Goal: Transaction & Acquisition: Purchase product/service

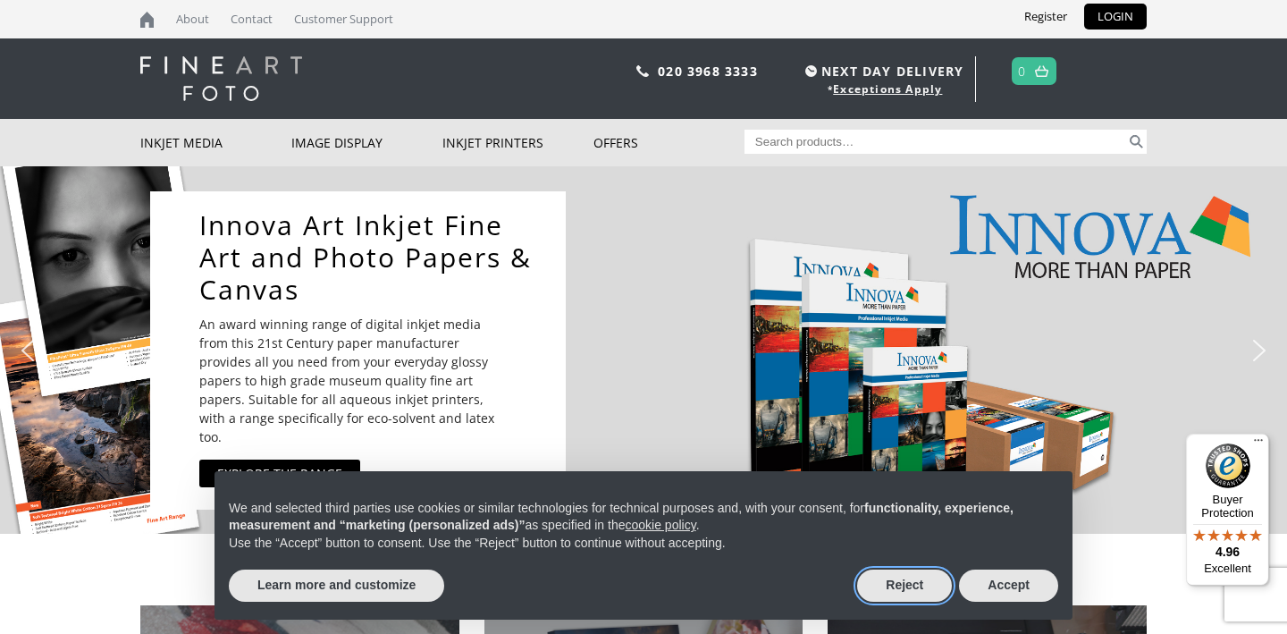
click at [911, 593] on button "Reject" at bounding box center [904, 585] width 95 height 32
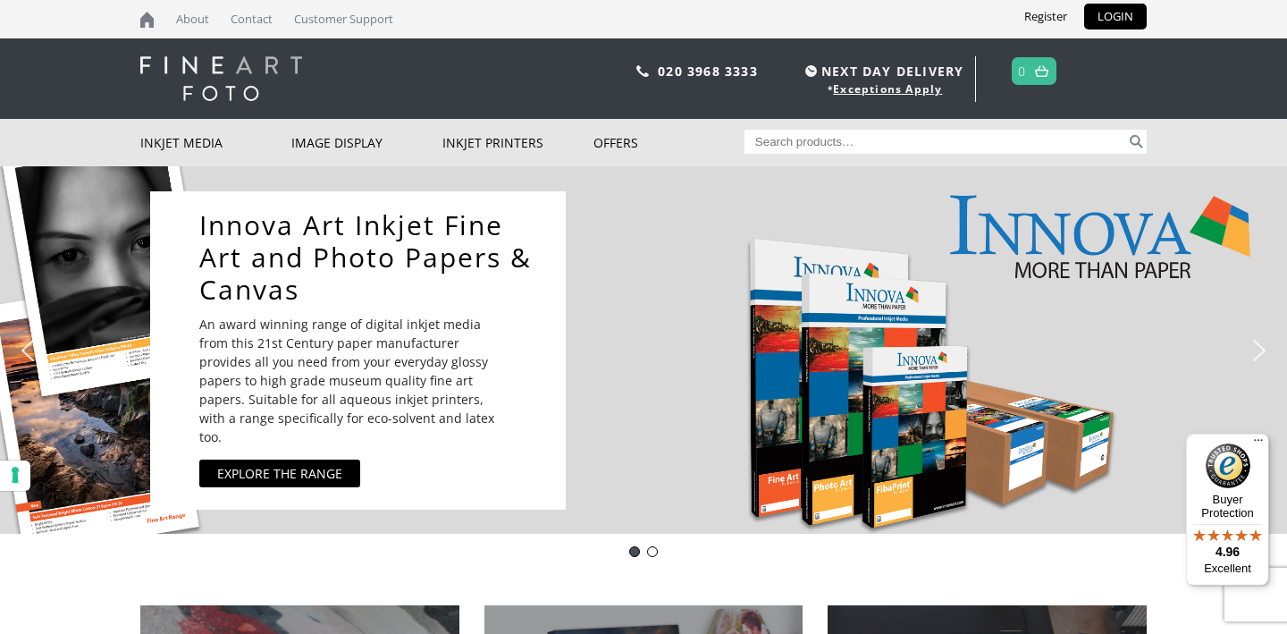
click at [794, 433] on div "Innova Art Inkjet Fine Art and Photo Papers & Canvas An award winning range of …" at bounding box center [639, 350] width 979 height 336
click at [351, 465] on link "EXPLORE THE RANGE" at bounding box center [279, 473] width 161 height 28
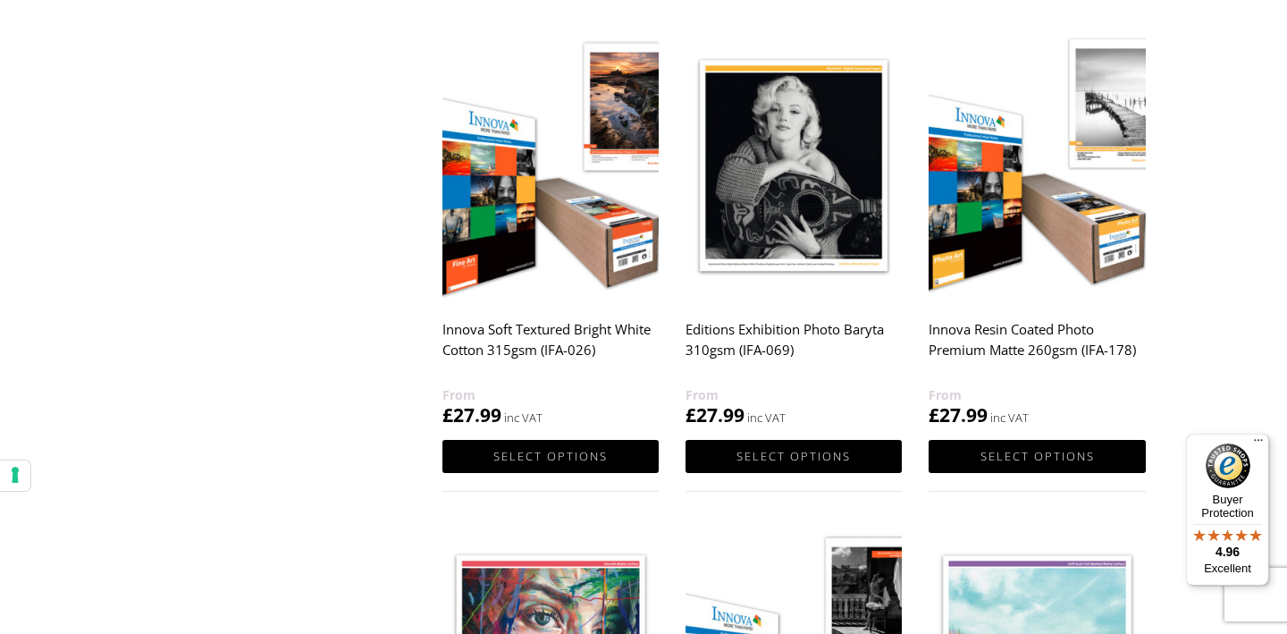
scroll to position [1623, 0]
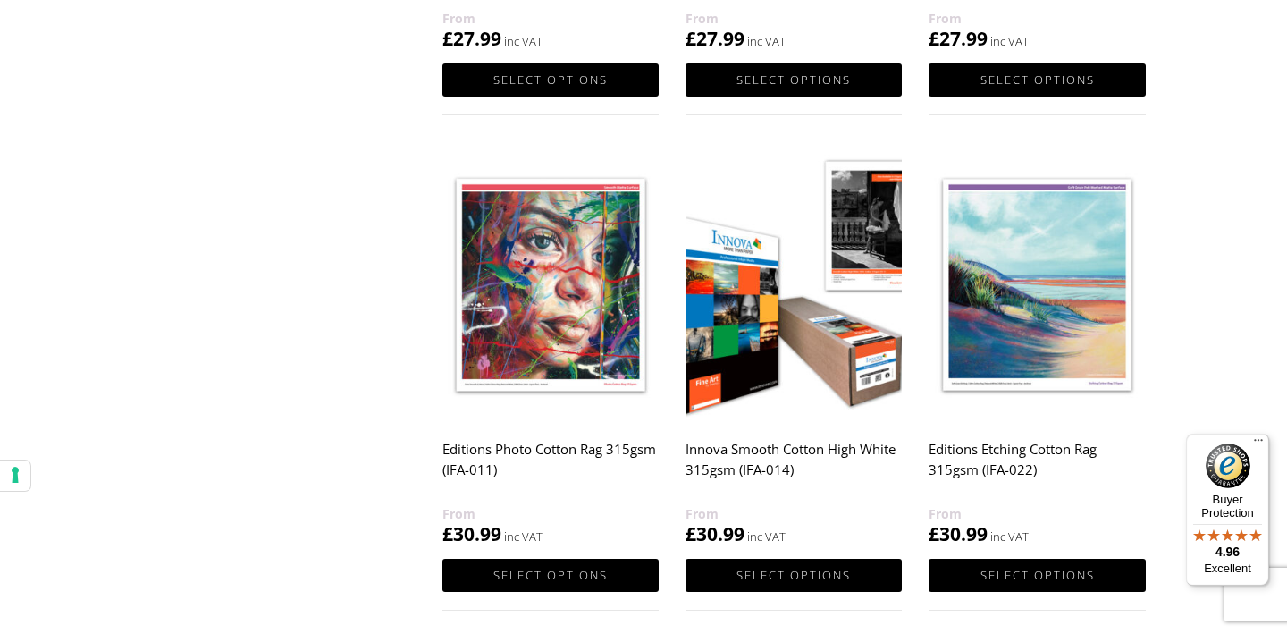
click at [759, 366] on img at bounding box center [794, 284] width 216 height 271
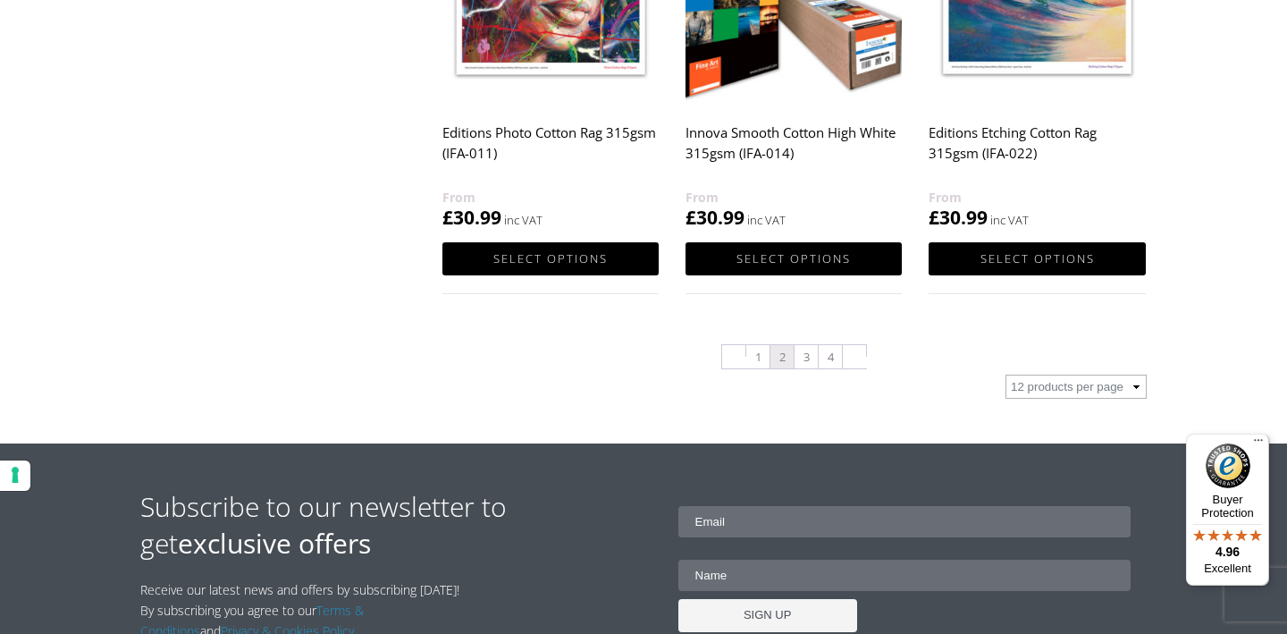
scroll to position [1844, 0]
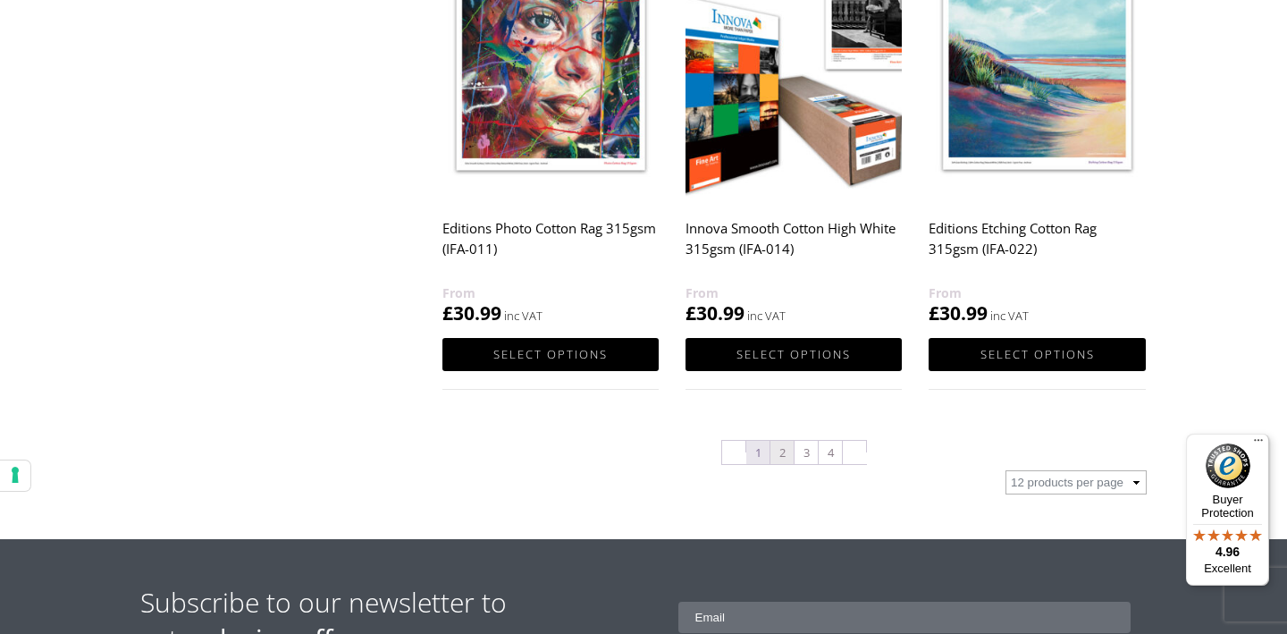
click at [757, 446] on link "1" at bounding box center [757, 452] width 23 height 23
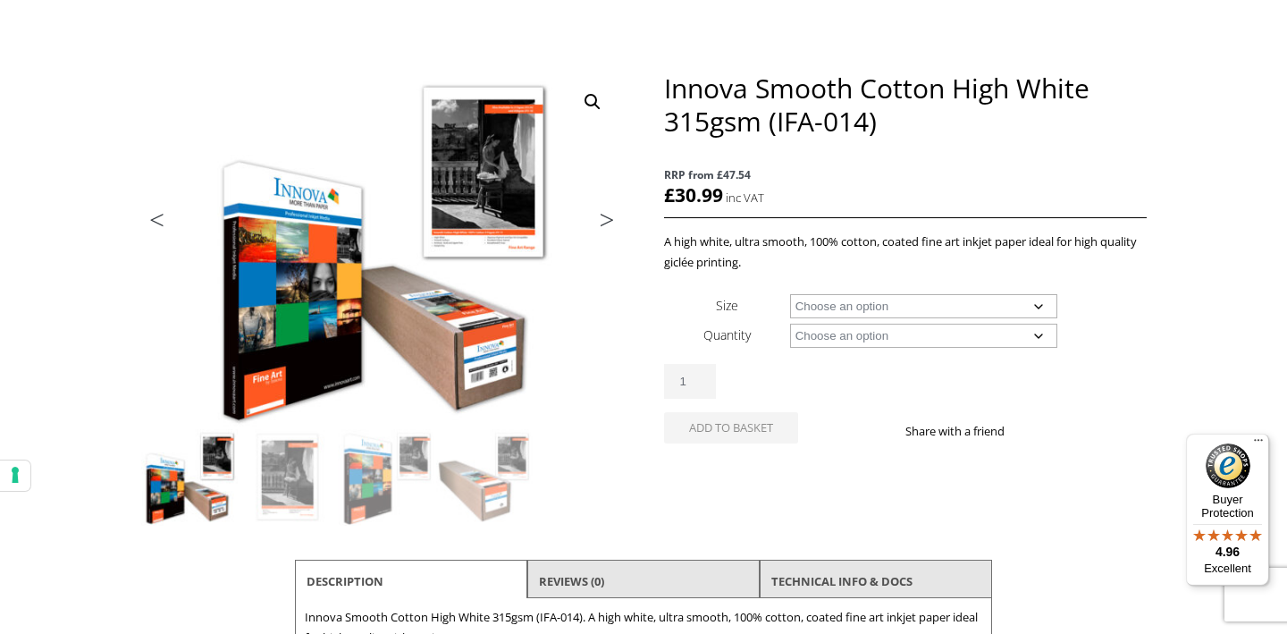
scroll to position [178, 0]
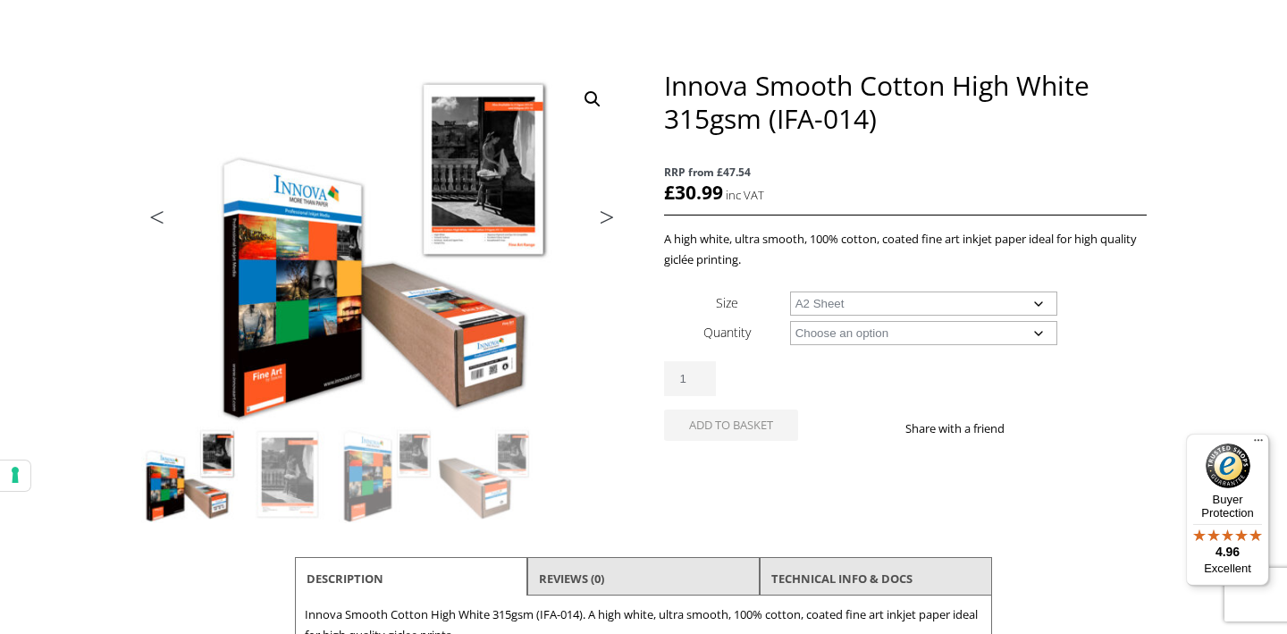
select select "a2-sheet"
select select "25-sheets"
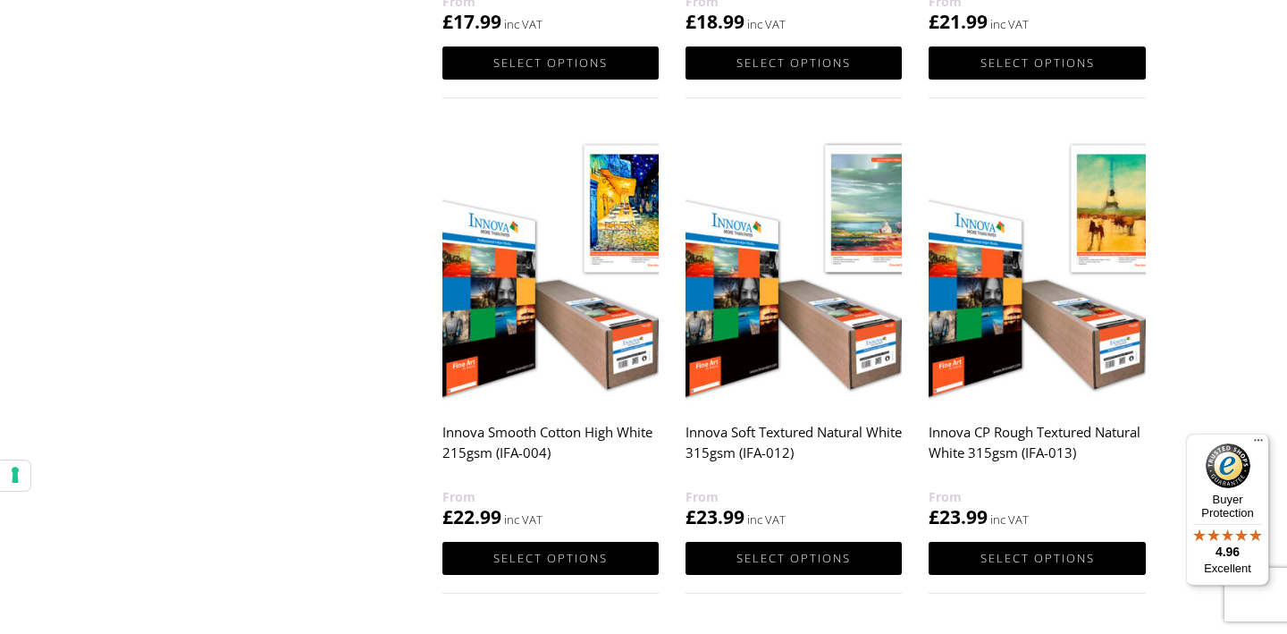
scroll to position [1801, 0]
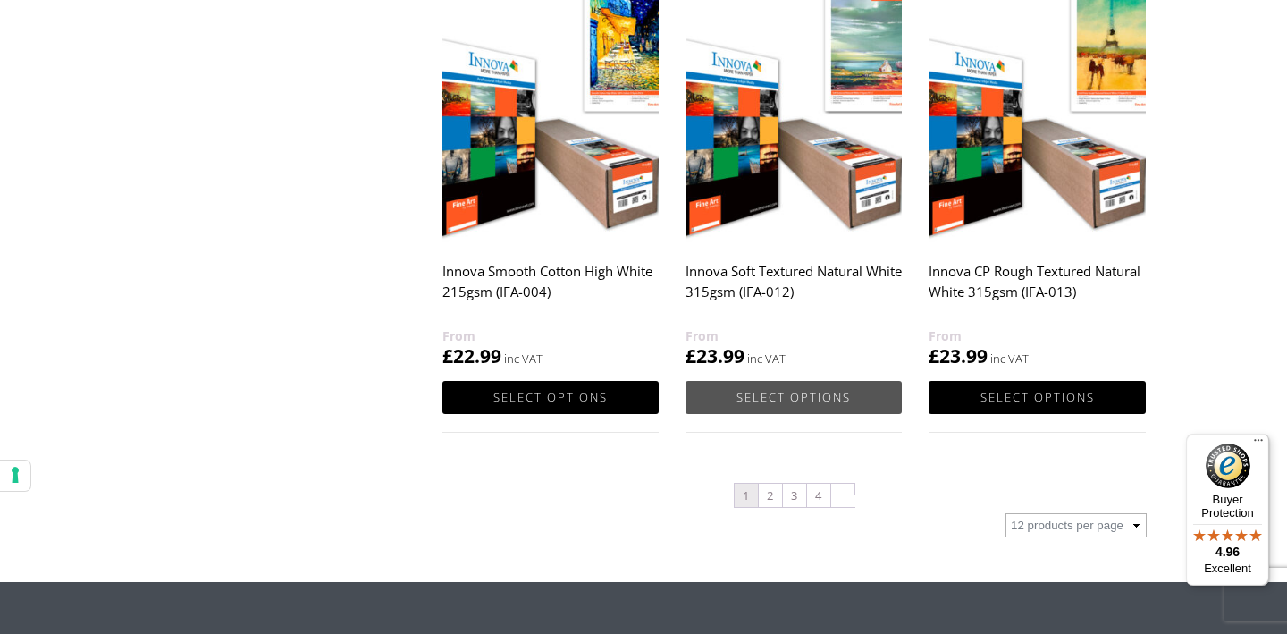
click at [837, 392] on link "Select options" at bounding box center [794, 397] width 216 height 33
click at [771, 492] on link "2" at bounding box center [770, 495] width 23 height 23
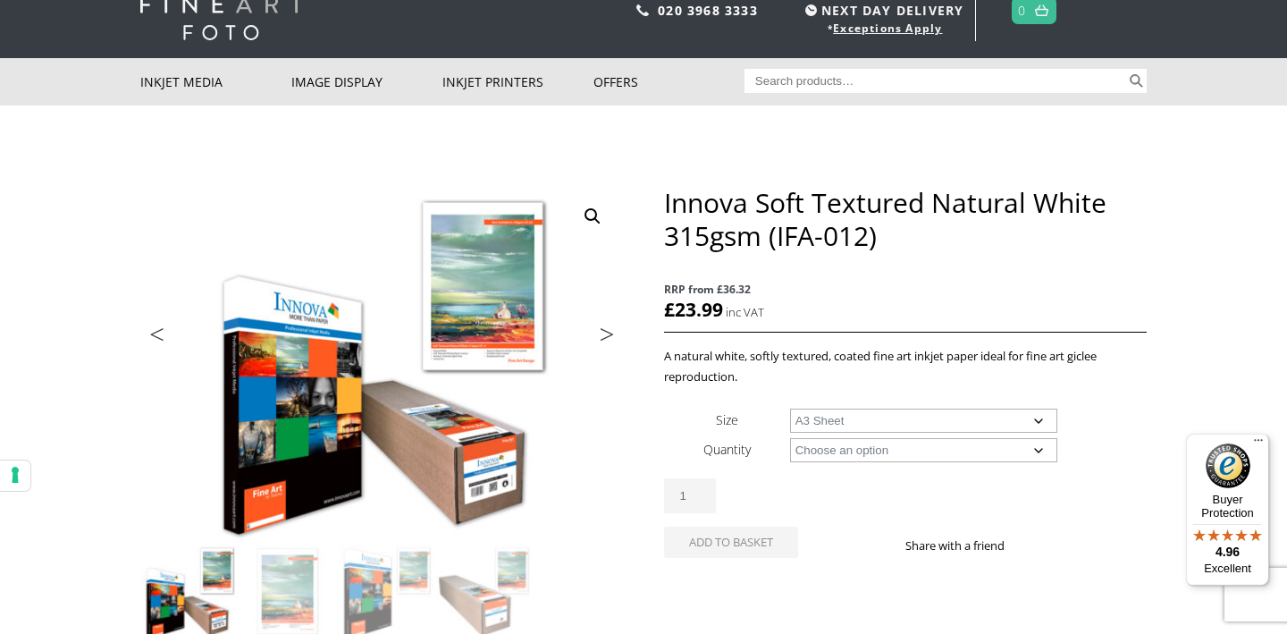
select select "a3-sheet"
select select "25-sheets"
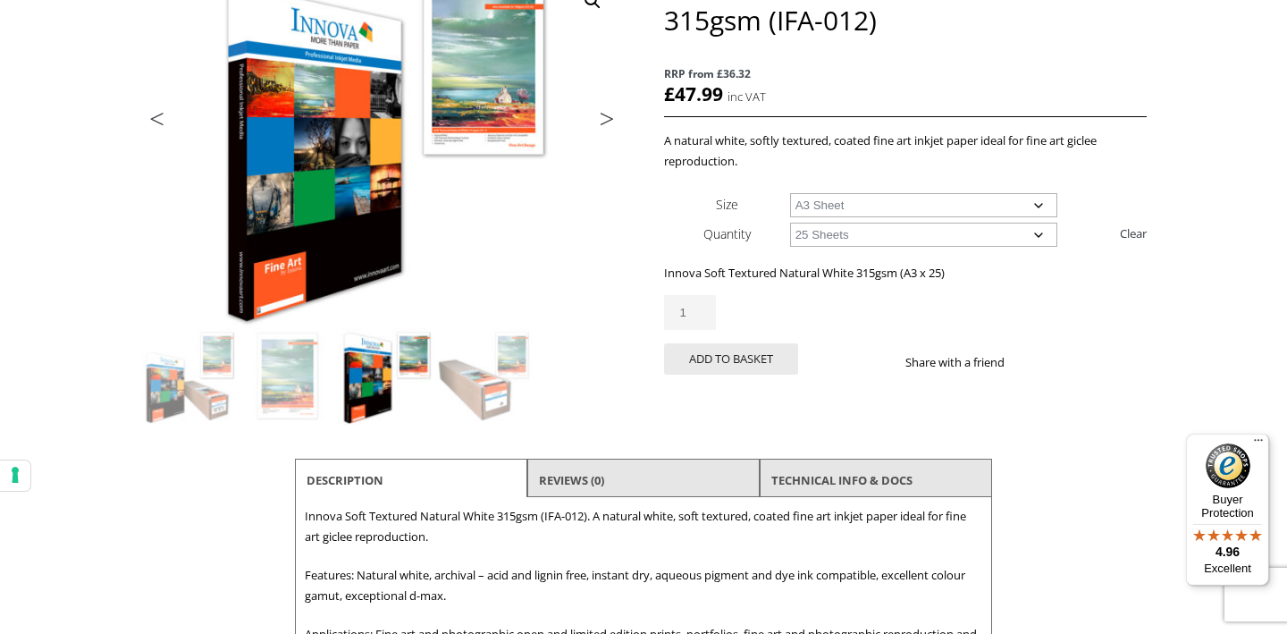
scroll to position [303, 0]
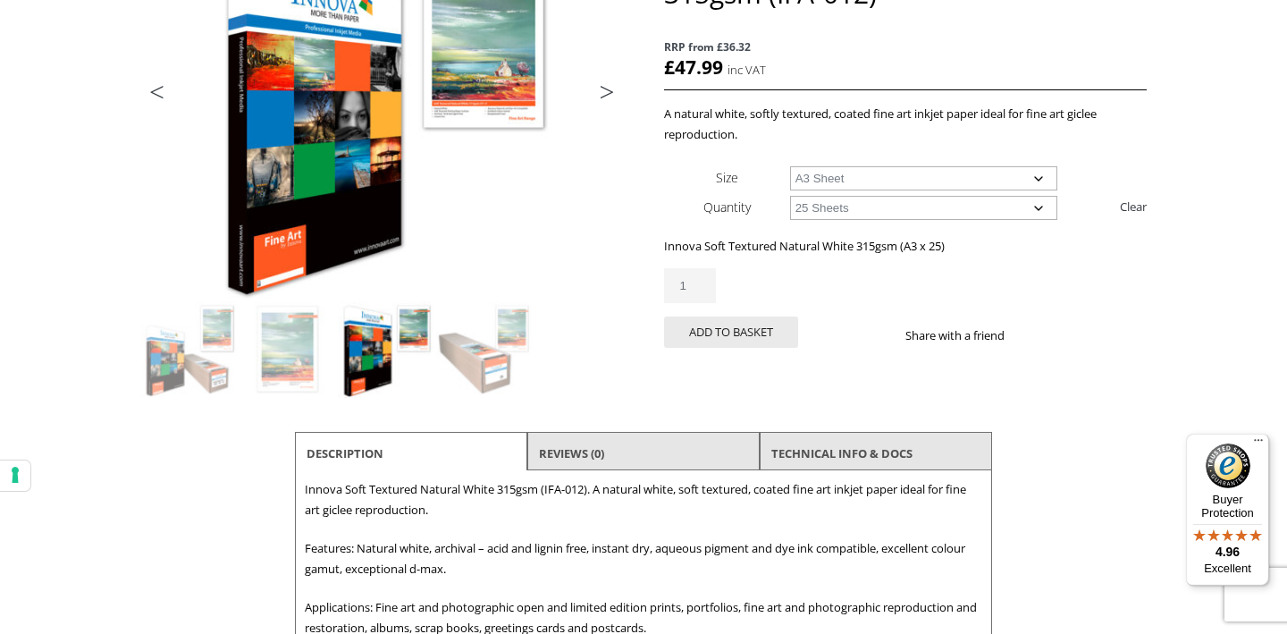
click at [851, 166] on td "Choose an option A4 Sheet A3 Sheet A3+ Sheet A2 Sheet" at bounding box center [968, 177] width 357 height 29
select select "a2-sheet"
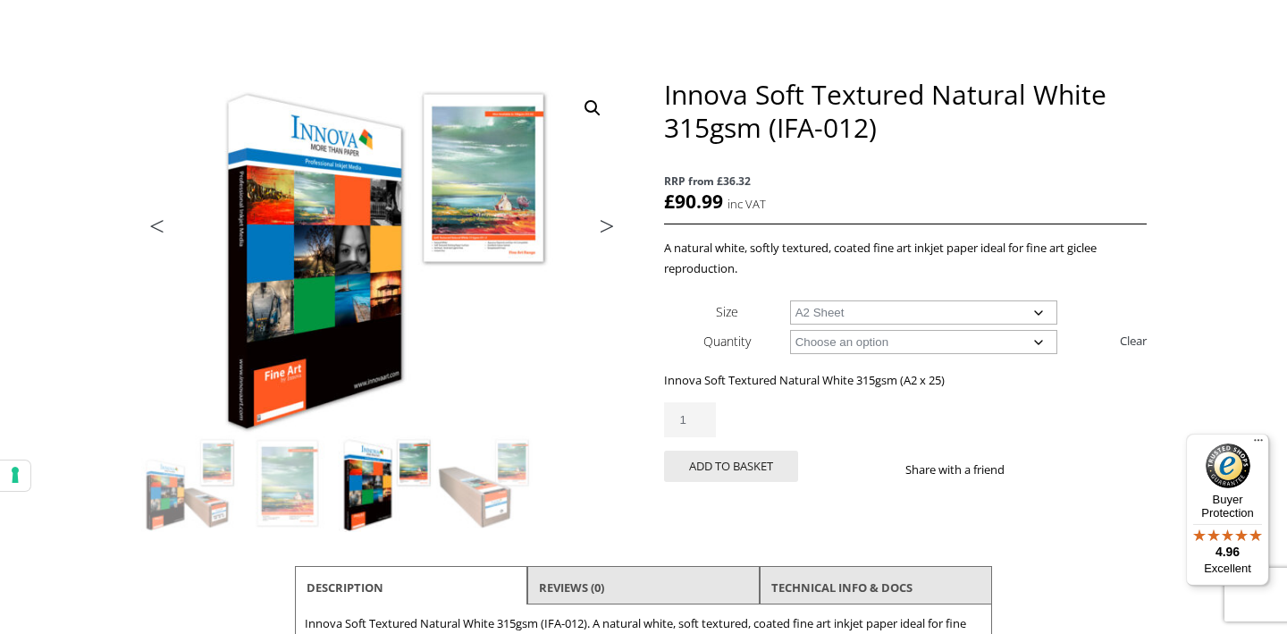
scroll to position [165, 0]
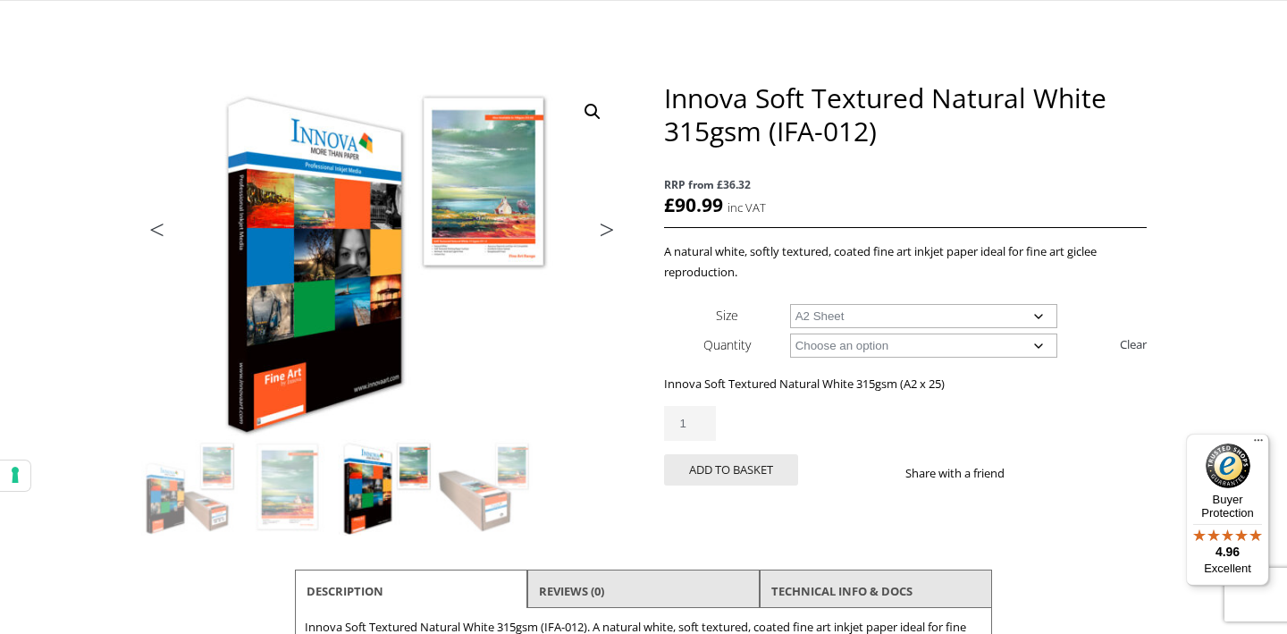
click at [1114, 238] on div "Innova Soft Textured Natural White 315gsm (IFA-012) RRP from £36.32 £ 90.99 inc…" at bounding box center [905, 304] width 483 height 446
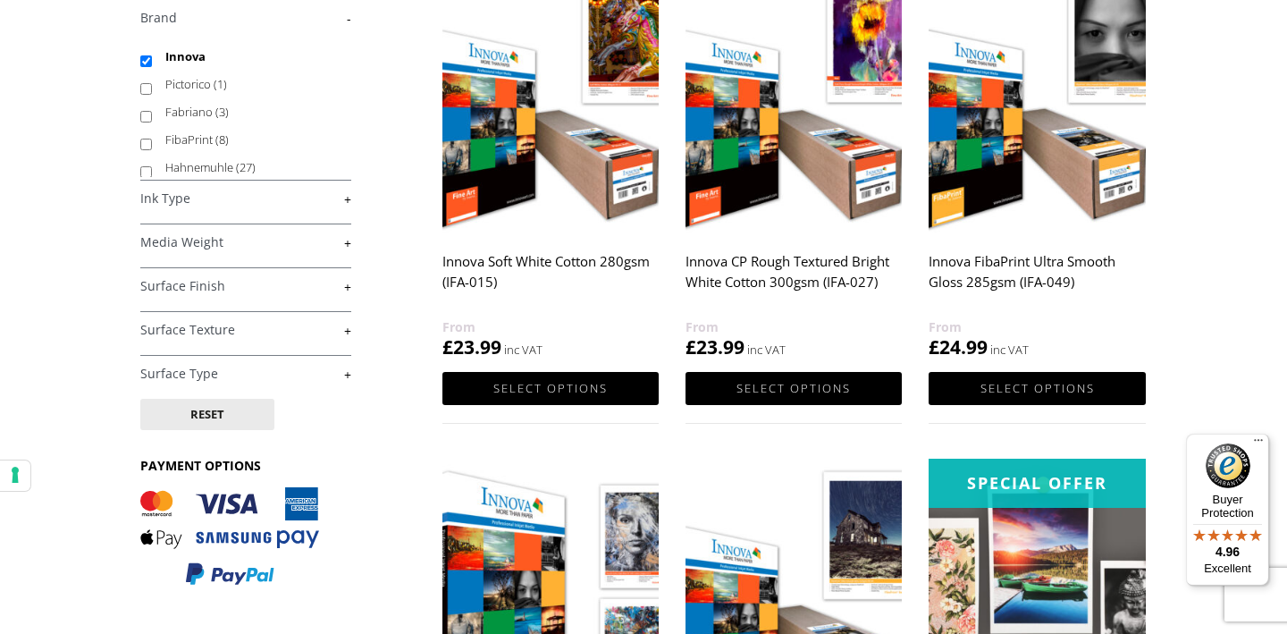
scroll to position [652, 0]
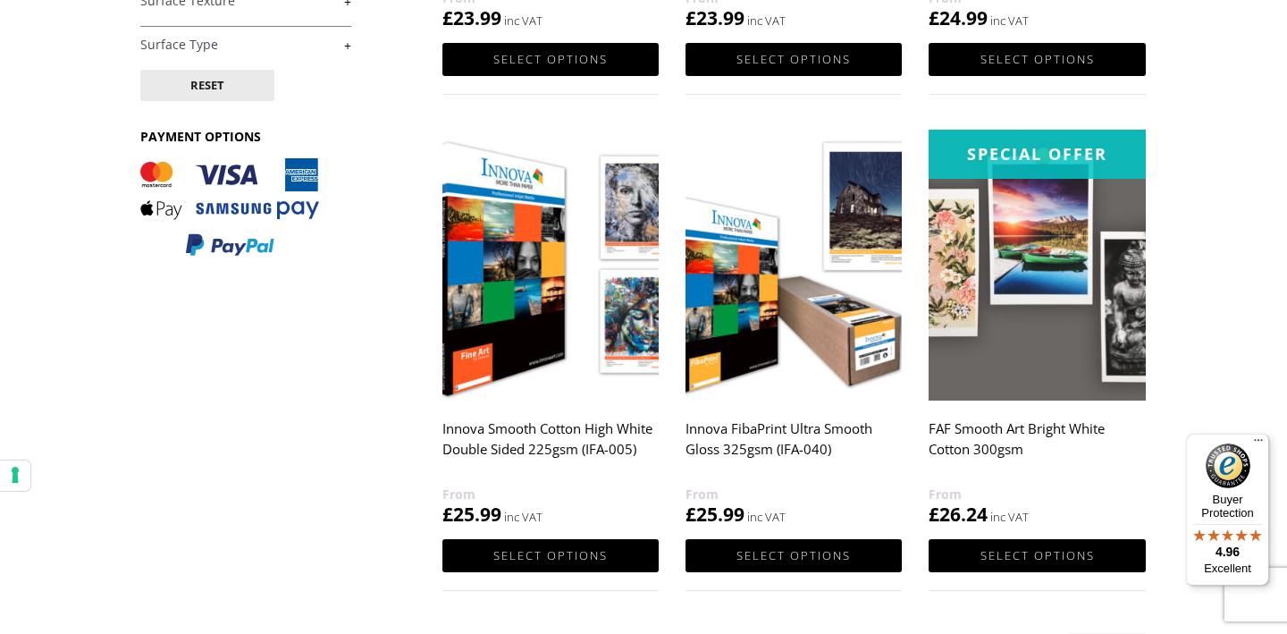
click at [797, 442] on h2 "Innova FibaPrint Ultra Smooth Gloss 325gsm (IFA-040)" at bounding box center [794, 448] width 216 height 72
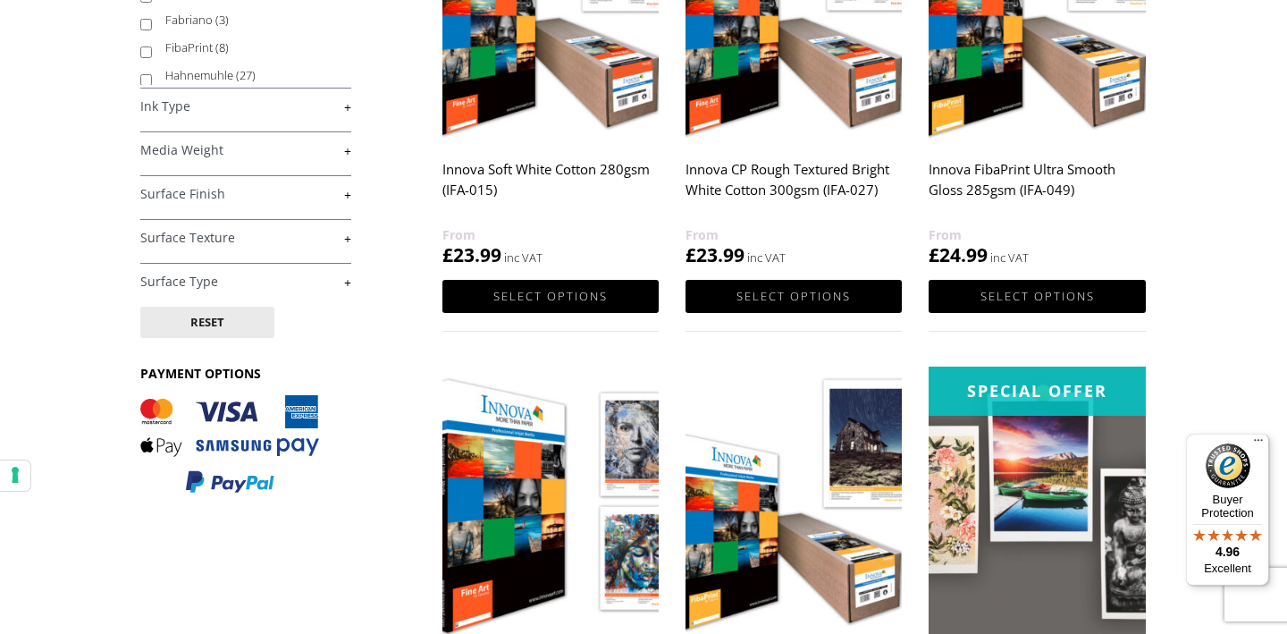
scroll to position [413, 0]
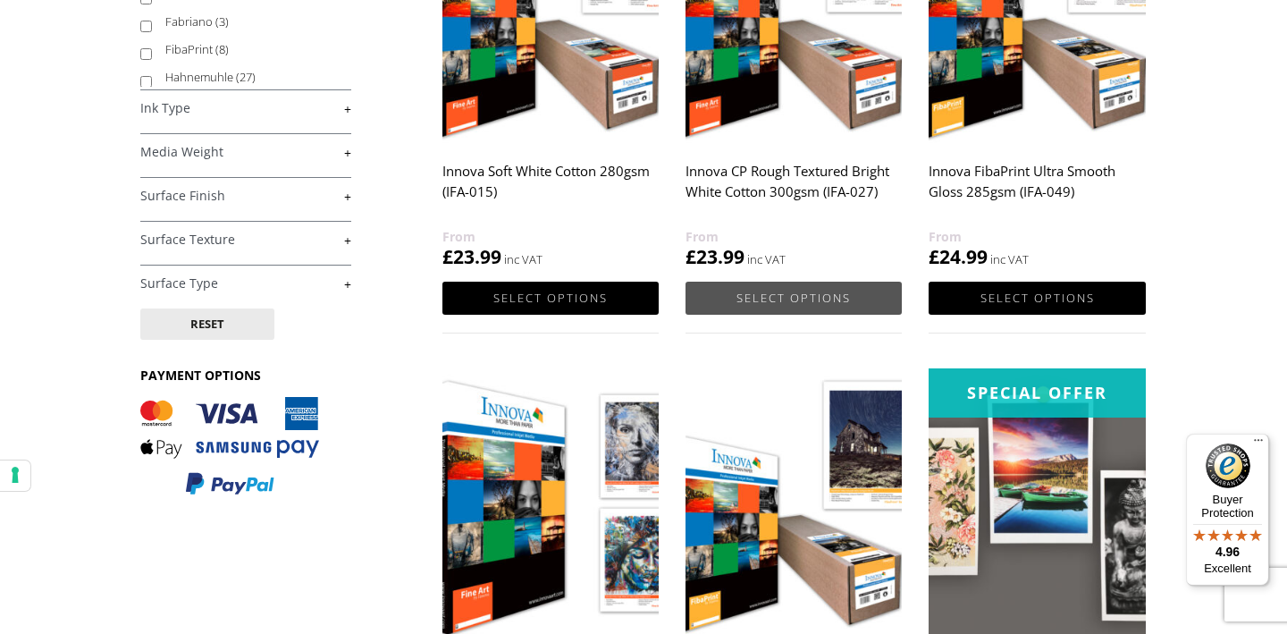
click at [762, 291] on link "Select options" at bounding box center [794, 298] width 216 height 33
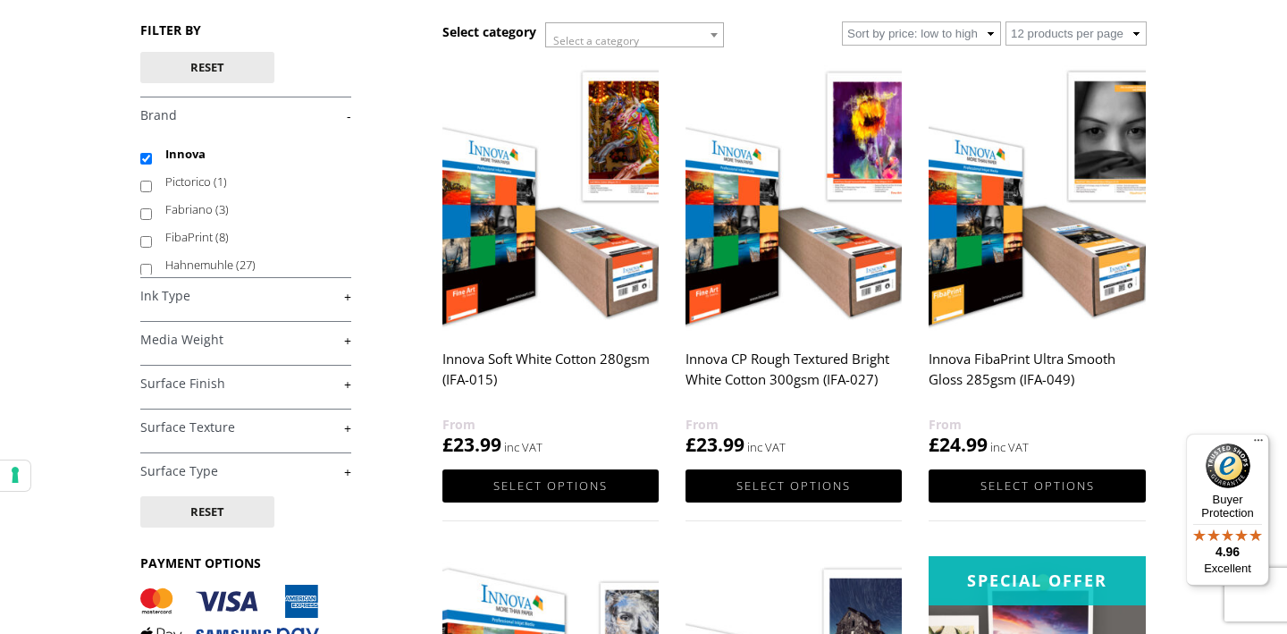
scroll to position [131, 0]
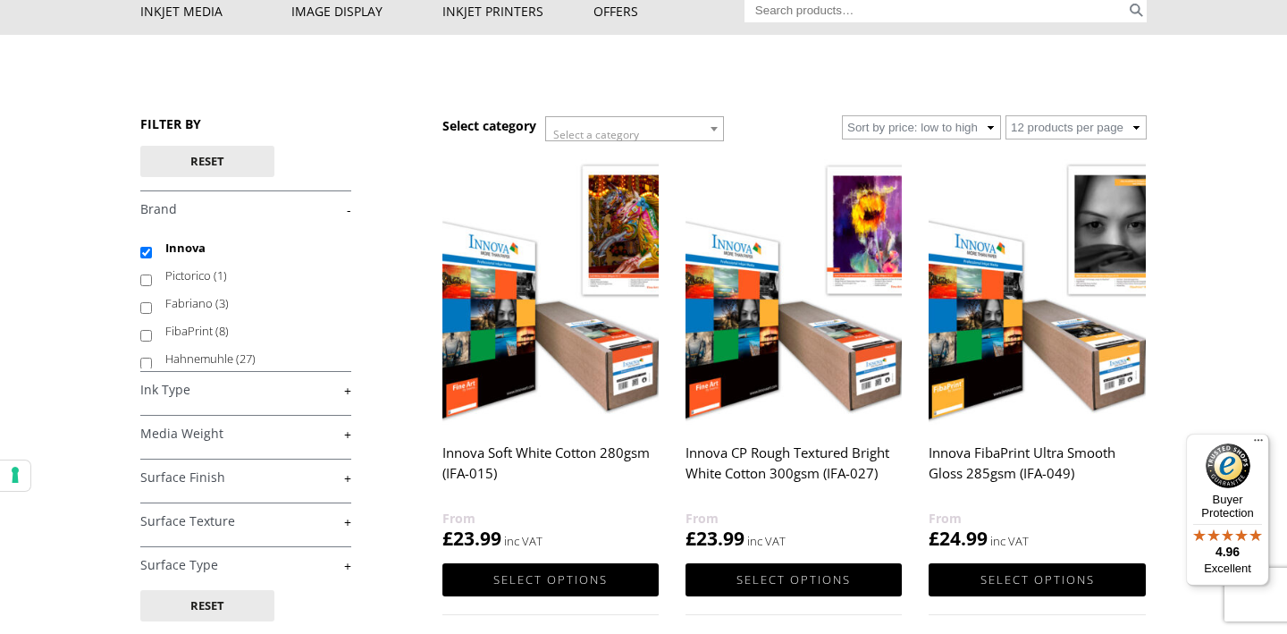
click at [240, 442] on h4 "Media Weight +" at bounding box center [245, 433] width 211 height 36
click at [204, 433] on link "+" at bounding box center [245, 433] width 211 height 17
click at [209, 525] on label "300+gsm (19)" at bounding box center [249, 528] width 169 height 28
click at [152, 526] on input "300+gsm (19)" at bounding box center [146, 532] width 12 height 12
checkbox input "true"
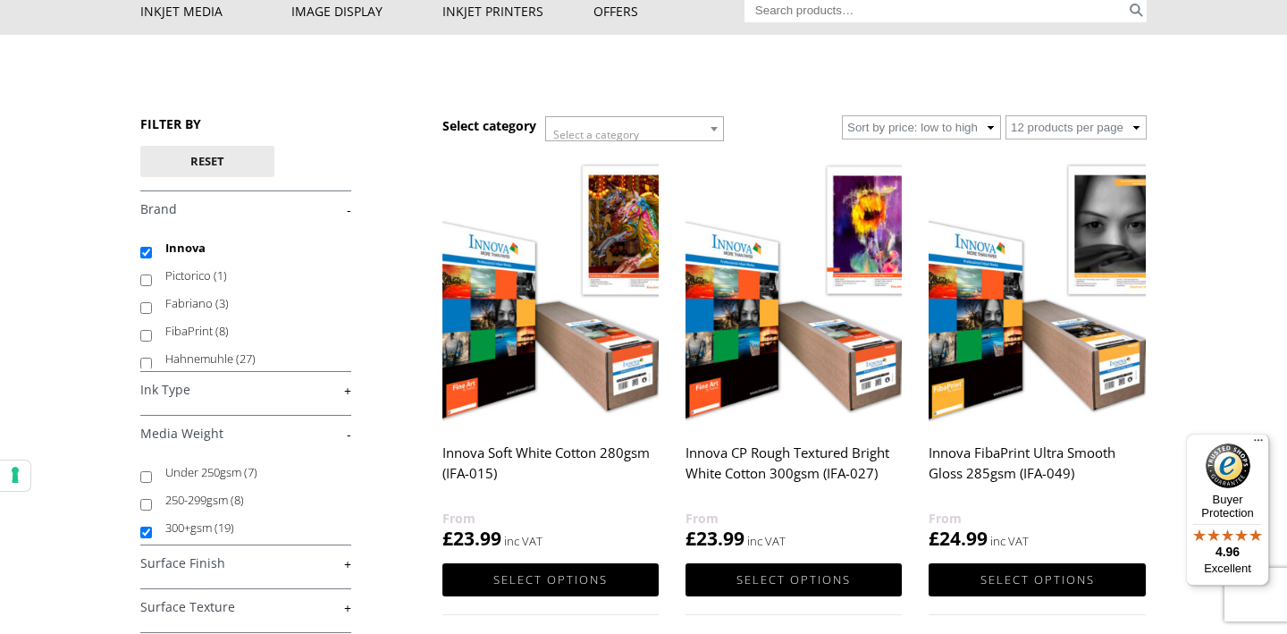
click at [191, 555] on link "+" at bounding box center [245, 563] width 211 height 17
click at [207, 616] on label "Semi-Gloss (2)" at bounding box center [249, 630] width 169 height 28
click at [152, 628] on input "Semi-Gloss (2)" at bounding box center [146, 634] width 12 height 12
checkbox input "true"
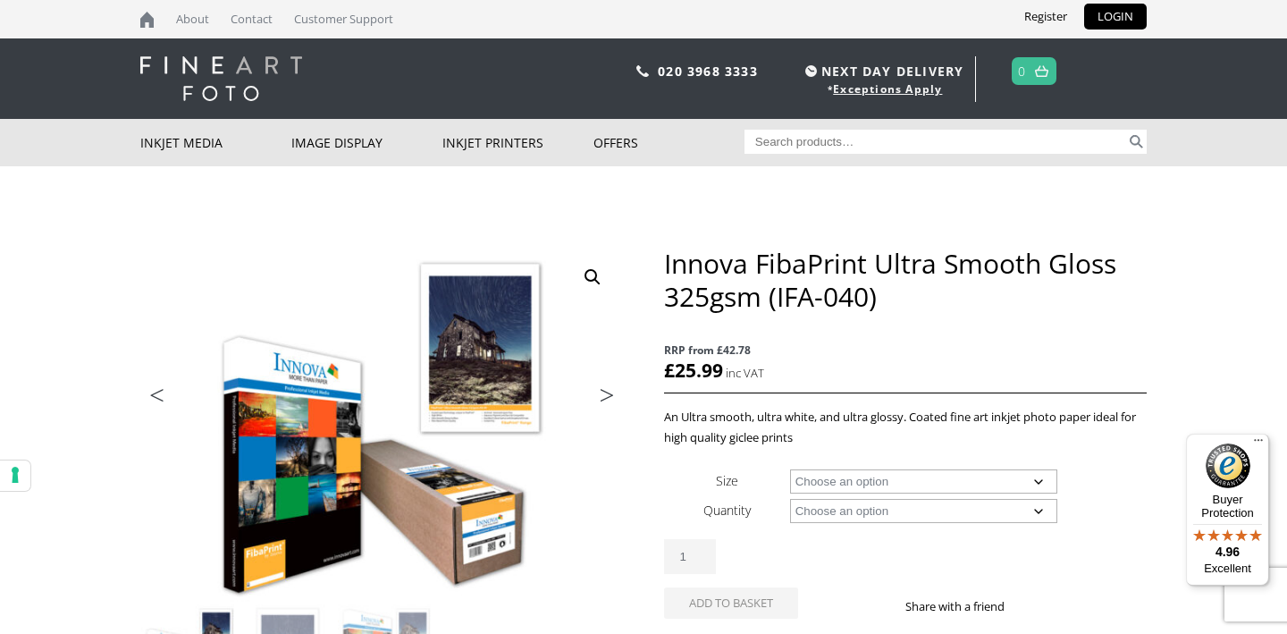
scroll to position [95, 0]
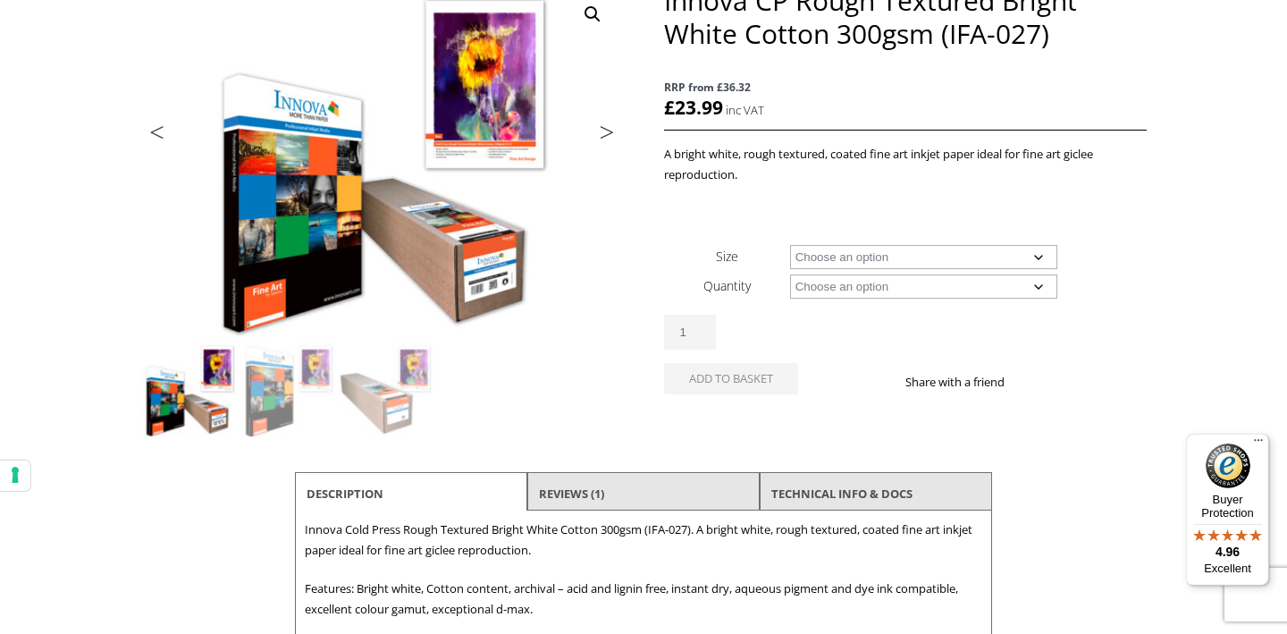
scroll to position [126, 0]
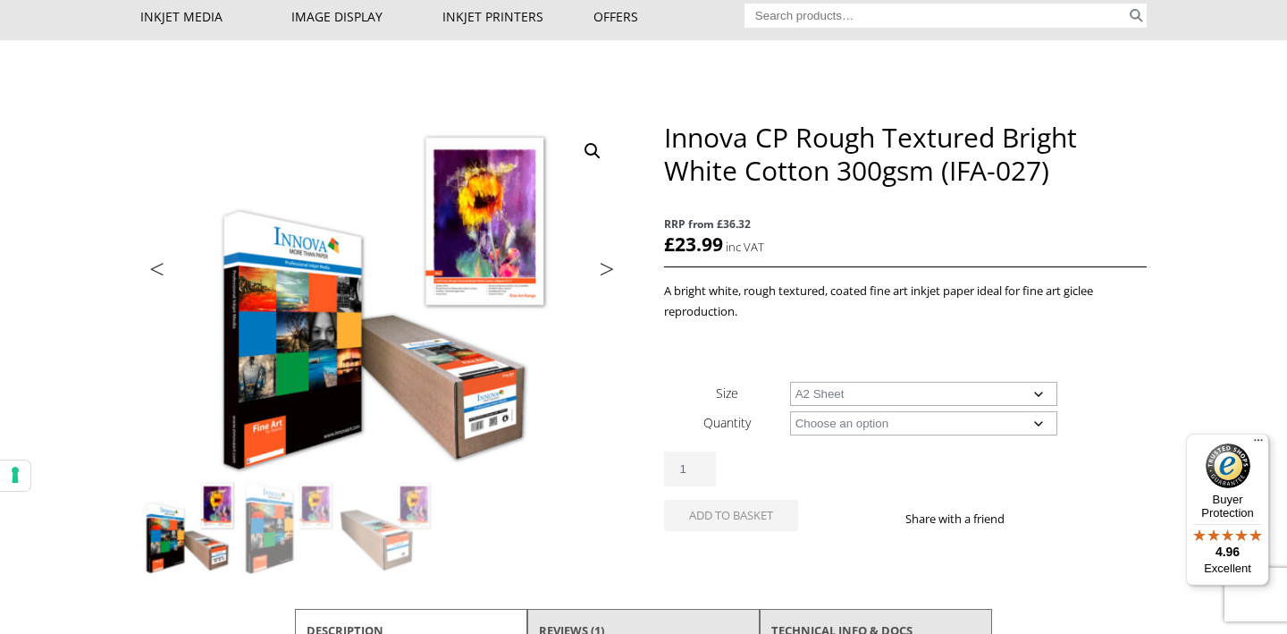
select select "a2-sheet"
select select "25-sheets"
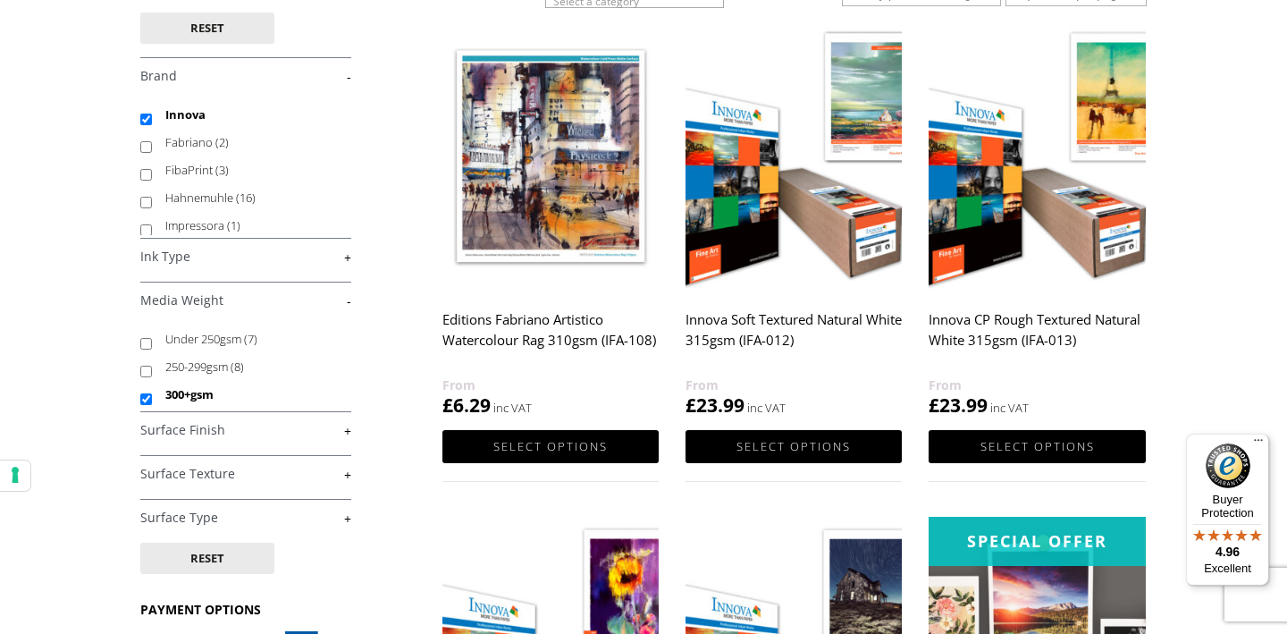
scroll to position [399, 0]
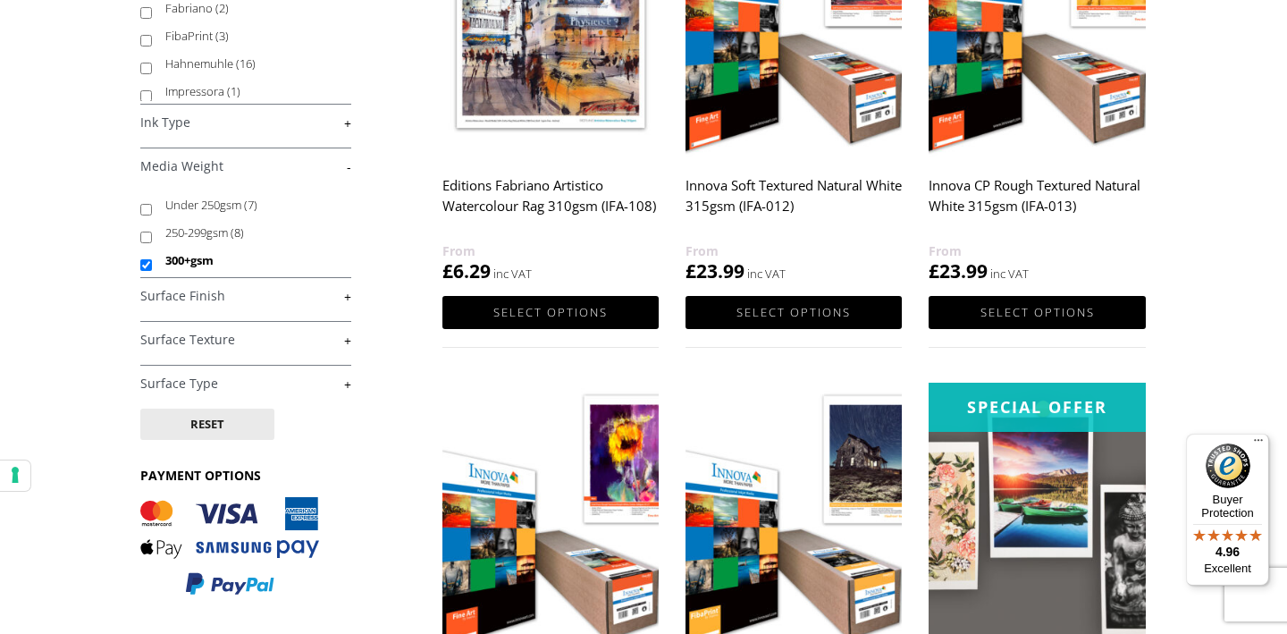
click at [207, 330] on h4 "Surface Texture +" at bounding box center [245, 339] width 211 height 36
click at [207, 339] on link "+" at bounding box center [245, 340] width 211 height 17
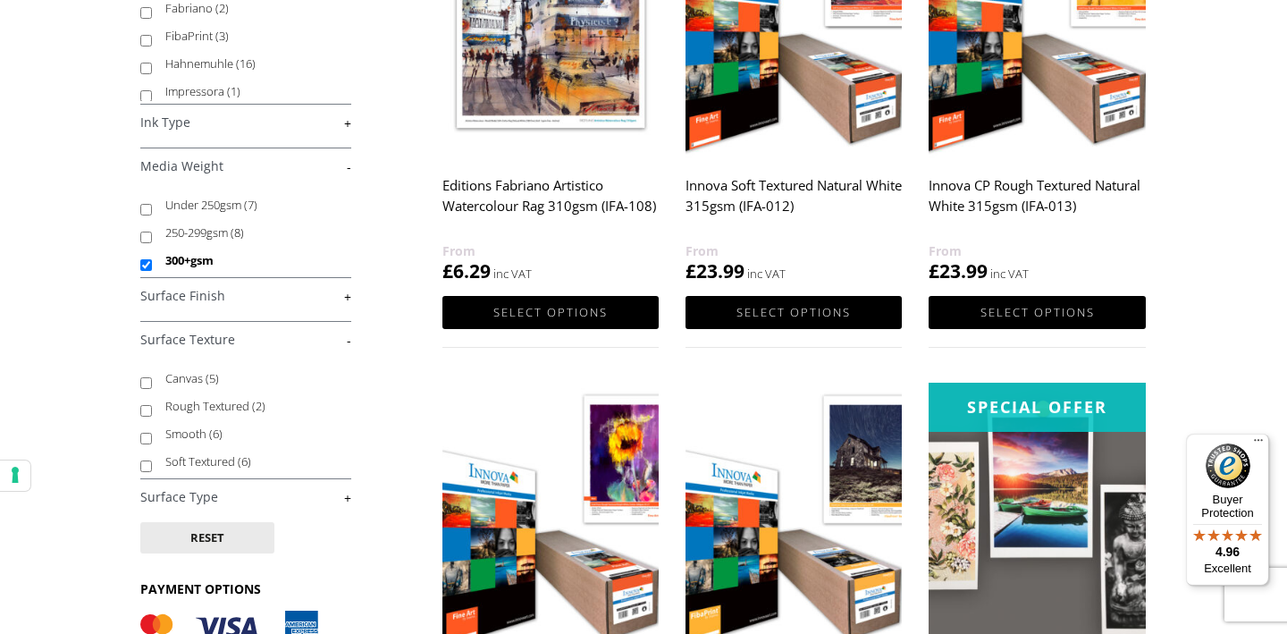
click at [207, 339] on link "-" at bounding box center [245, 340] width 211 height 17
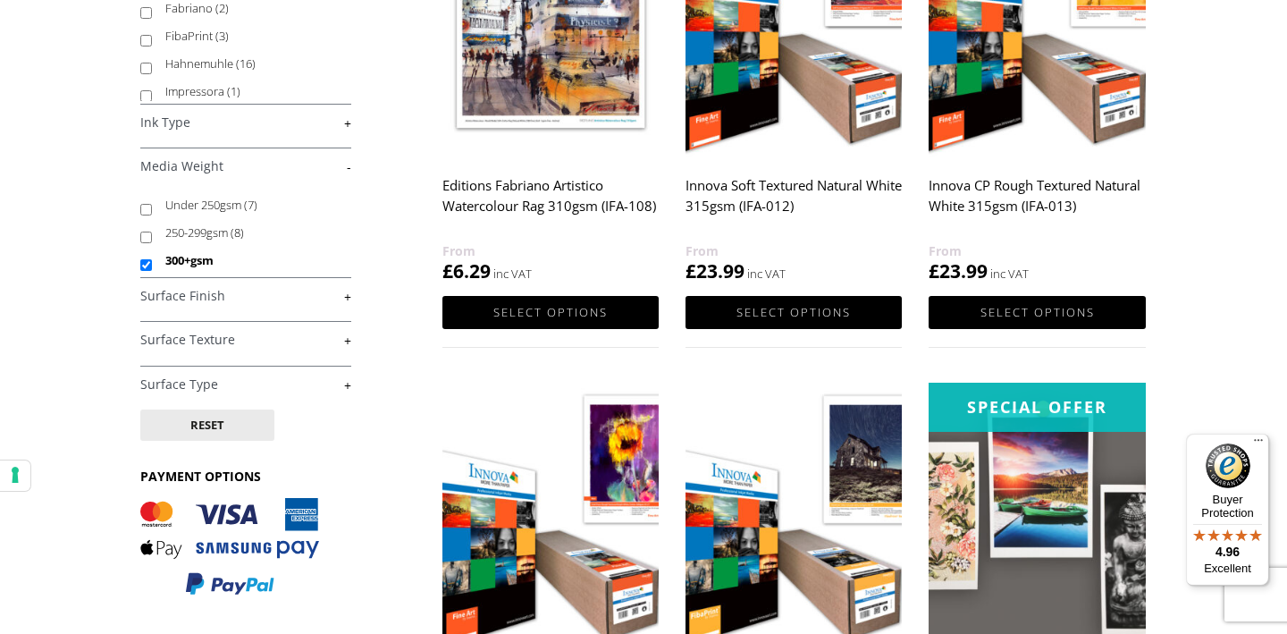
click at [205, 309] on h4 "Surface Finish +" at bounding box center [245, 295] width 211 height 36
click at [204, 341] on link "+" at bounding box center [245, 340] width 211 height 17
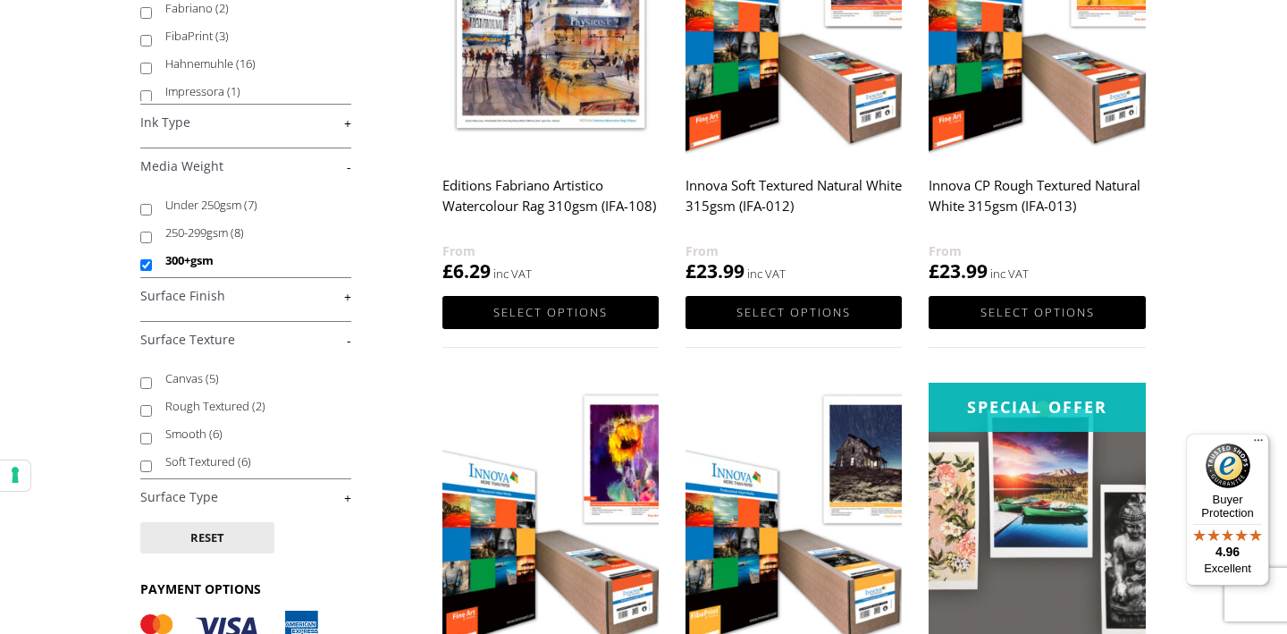
click at [206, 434] on label "Smooth (6)" at bounding box center [249, 434] width 169 height 28
click at [152, 434] on input "Smooth (6)" at bounding box center [146, 439] width 12 height 12
checkbox input "true"
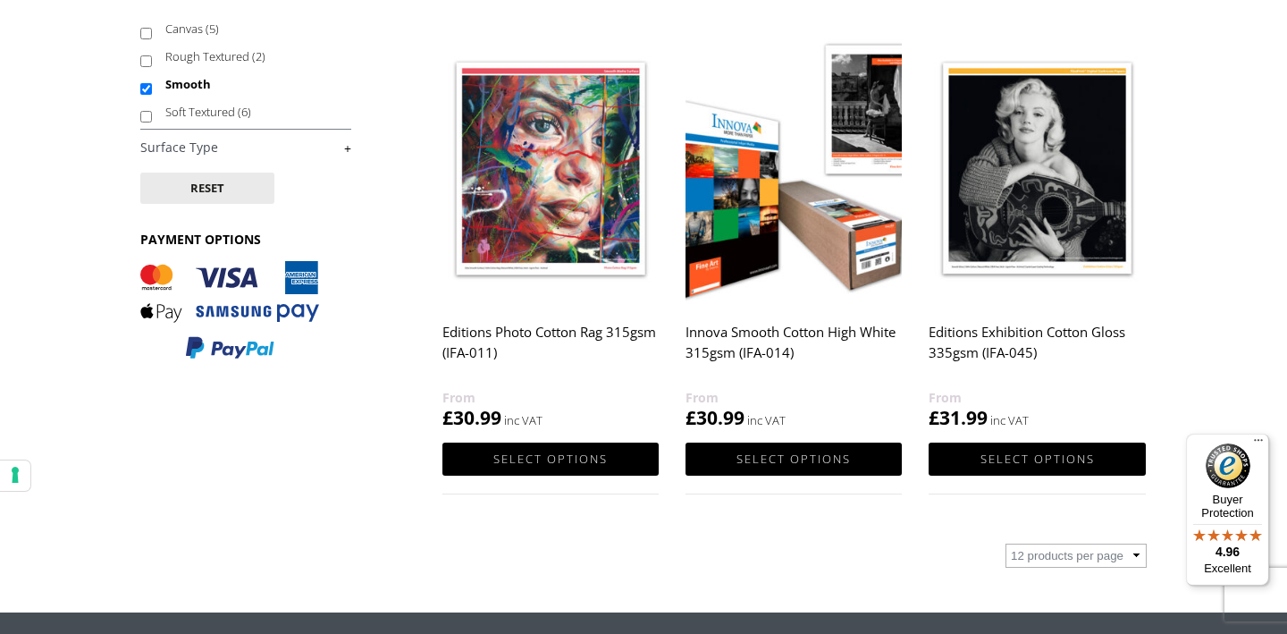
scroll to position [1001, 0]
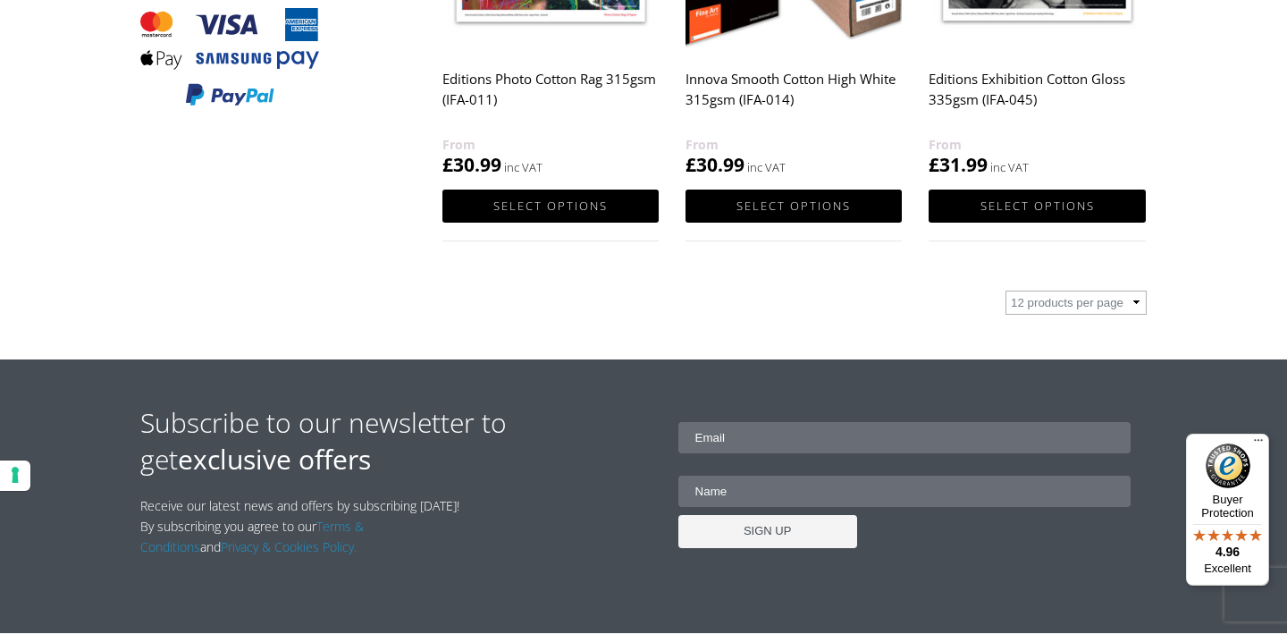
click at [719, 84] on h2 "Innova Smooth Cotton High White 315gsm (IFA-014)" at bounding box center [794, 99] width 216 height 72
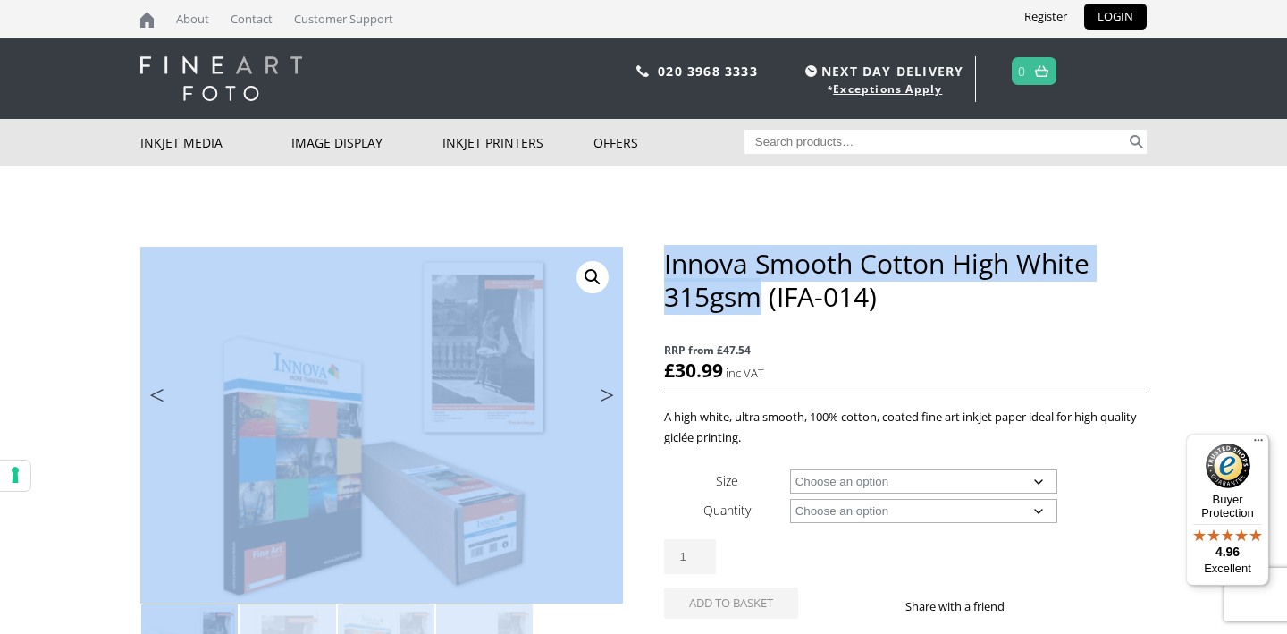
drag, startPoint x: 759, startPoint y: 302, endPoint x: 661, endPoint y: 272, distance: 102.9
click at [661, 272] on div "🔍 Previous Next Innova Smooth Cotton High White 315gsm (IFA-014) RRP from £47.5…" at bounding box center [643, 608] width 1006 height 722
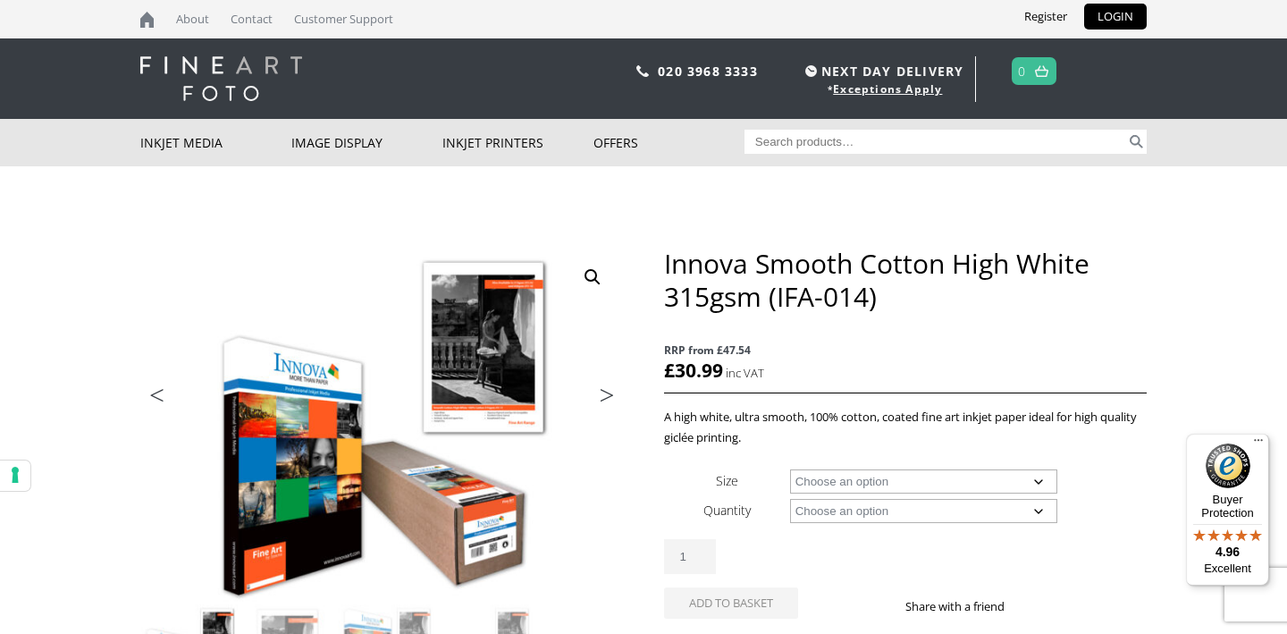
click at [678, 272] on h1 "Innova Smooth Cotton High White 315gsm (IFA-014)" at bounding box center [905, 280] width 483 height 66
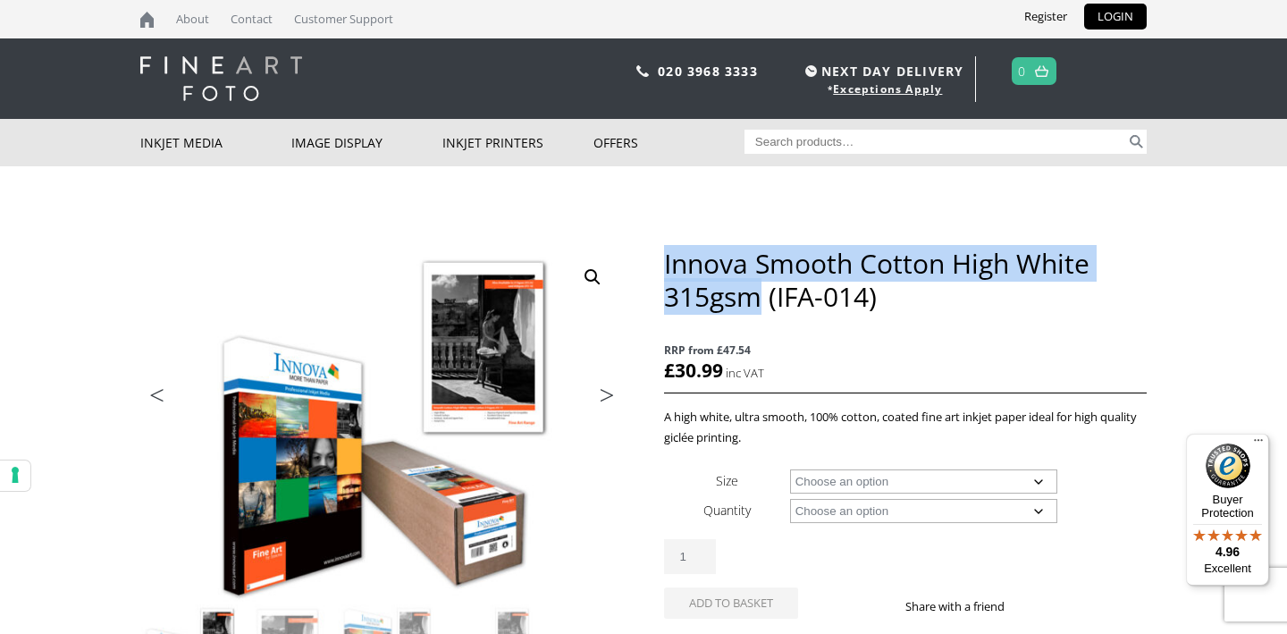
drag, startPoint x: 758, startPoint y: 297, endPoint x: 664, endPoint y: 260, distance: 100.7
click at [664, 260] on h1 "Innova Smooth Cotton High White 315gsm (IFA-014)" at bounding box center [905, 280] width 483 height 66
copy h1 "Innova Smooth Cotton High White 315gsm"
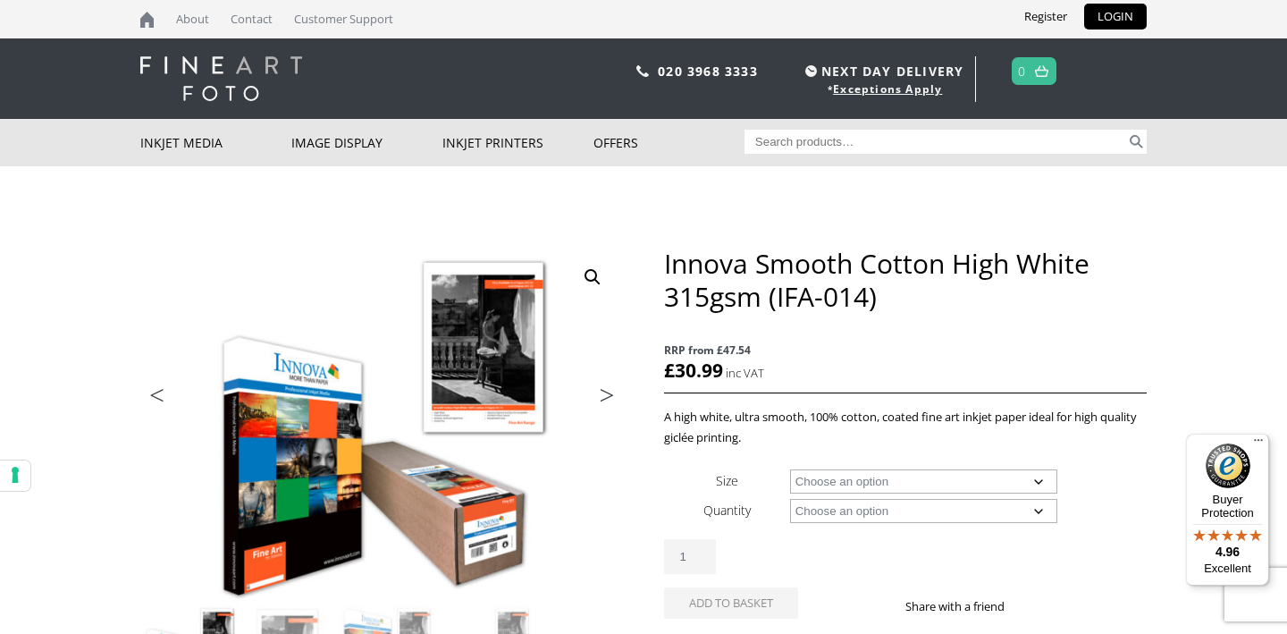
click at [1091, 302] on h1 "Innova Smooth Cotton High White 315gsm (IFA-014)" at bounding box center [905, 280] width 483 height 66
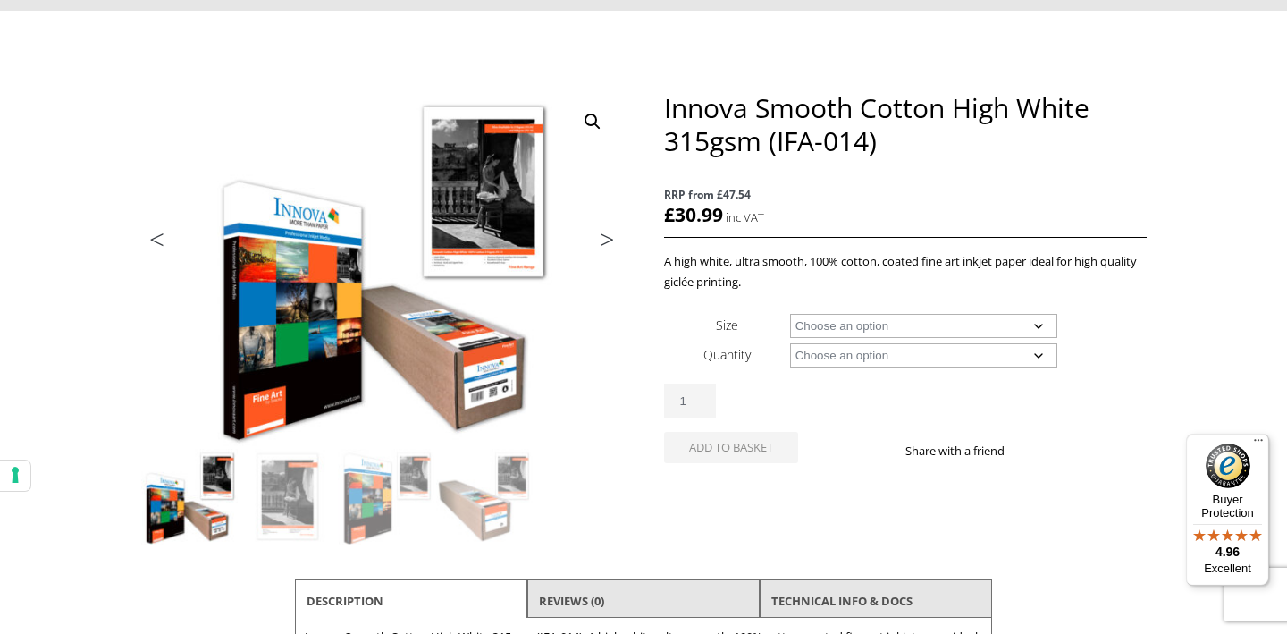
scroll to position [175, 0]
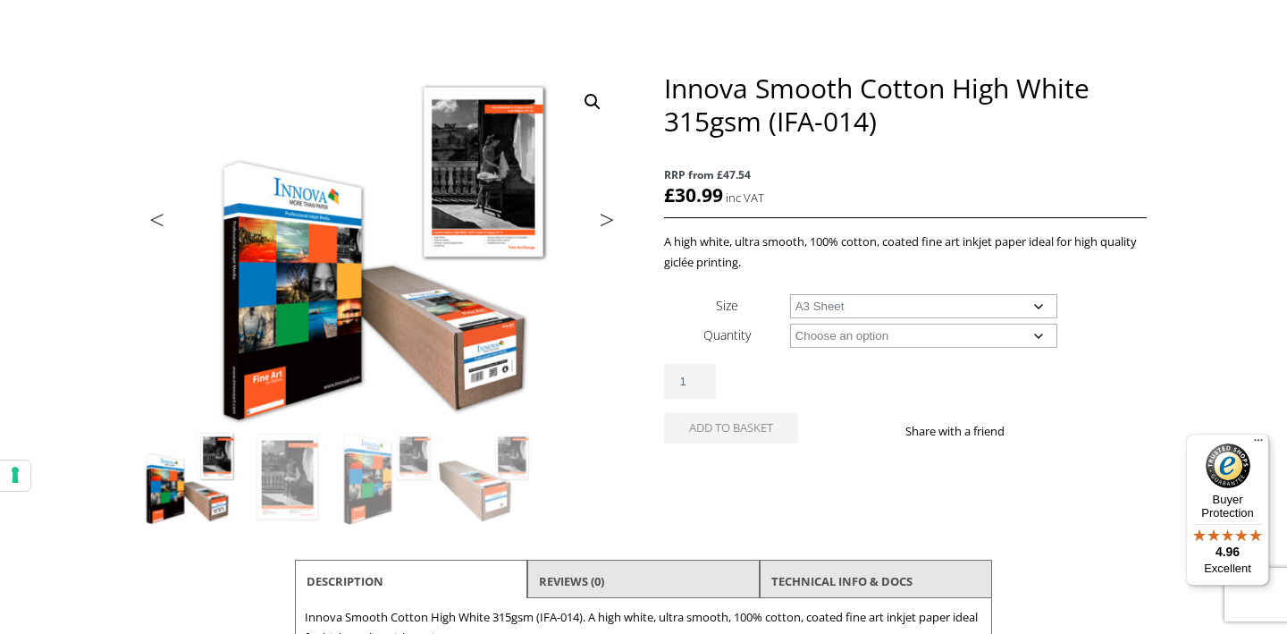
select select "a3-sheet"
select select "25-sheets"
select select "a3-sheet"
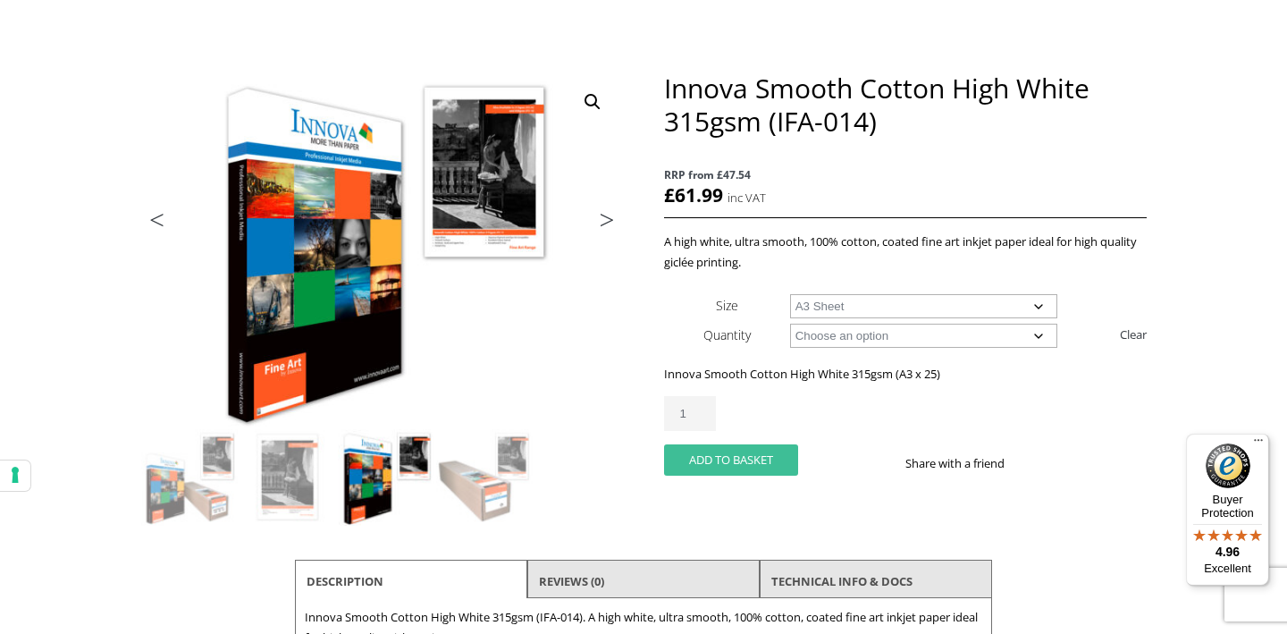
click at [771, 461] on button "Add to basket" at bounding box center [731, 459] width 134 height 31
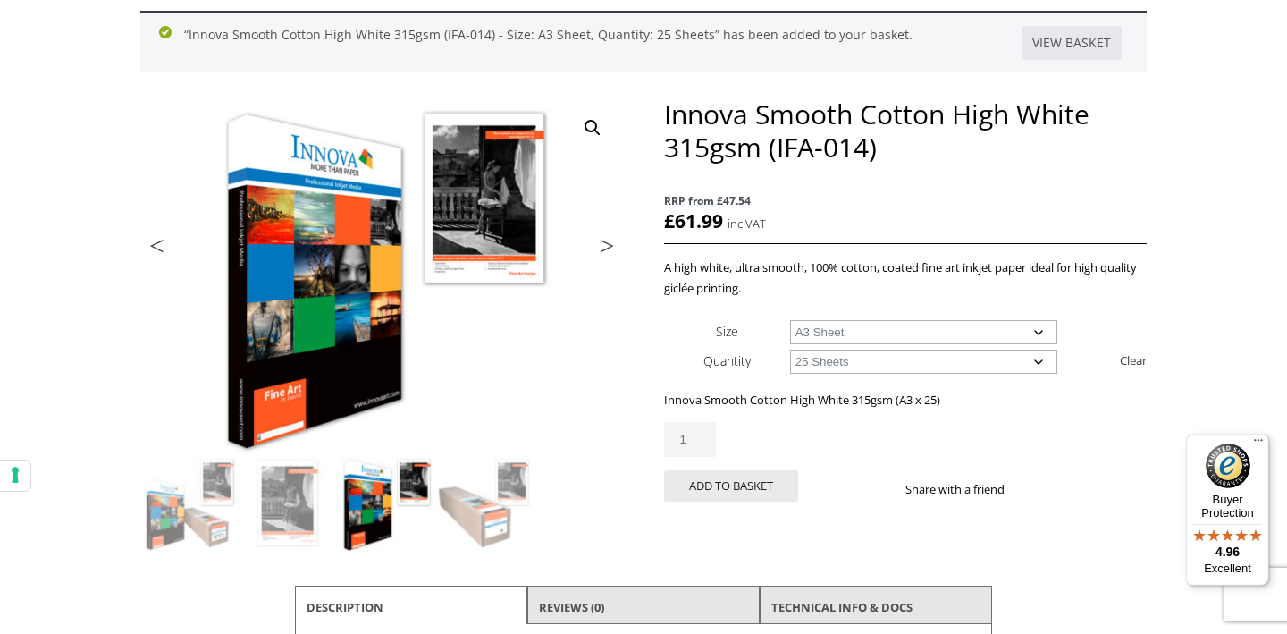
select select "a2-sheet"
click at [863, 427] on div "Innova Smooth Cotton High White 315gsm (IFA-014) quantity 1" at bounding box center [905, 439] width 483 height 35
click at [873, 540] on div "Innova Smooth Cotton High White 315gsm (IFA-014) RRP from £47.54 £ 123.99 inc V…" at bounding box center [905, 320] width 483 height 446
click at [868, 408] on p "Innova Smooth Cotton High White 315gsm (A2 x 25)" at bounding box center [905, 400] width 483 height 21
click at [718, 496] on button "Add to basket" at bounding box center [731, 485] width 134 height 31
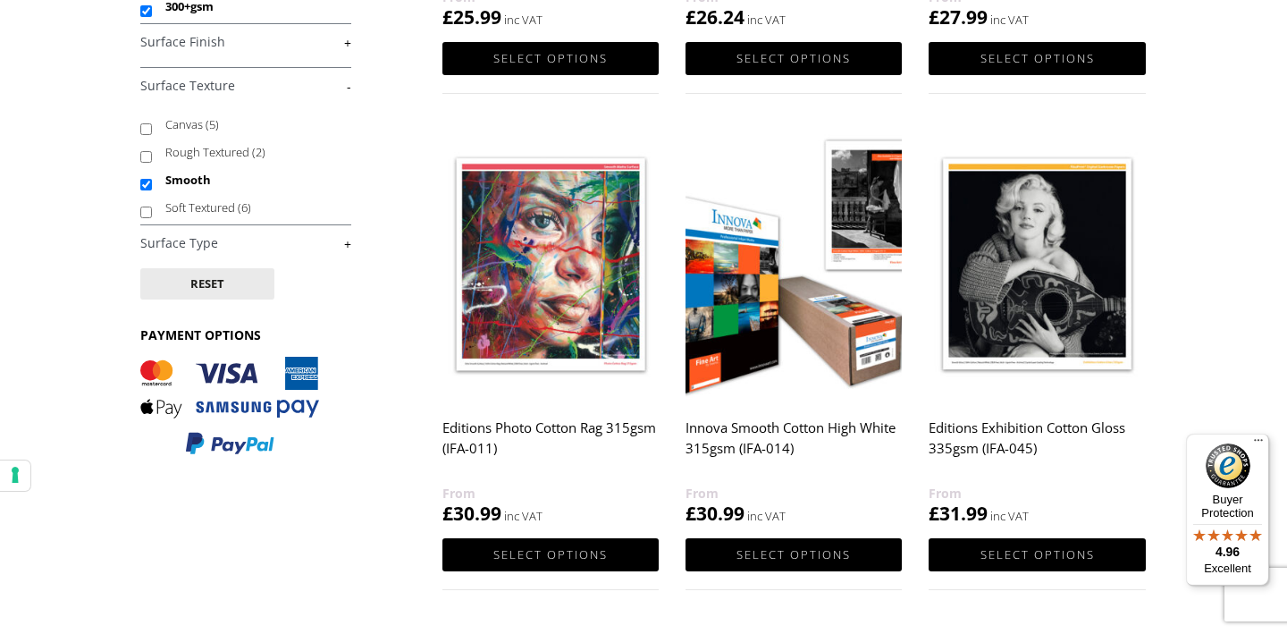
scroll to position [631, 0]
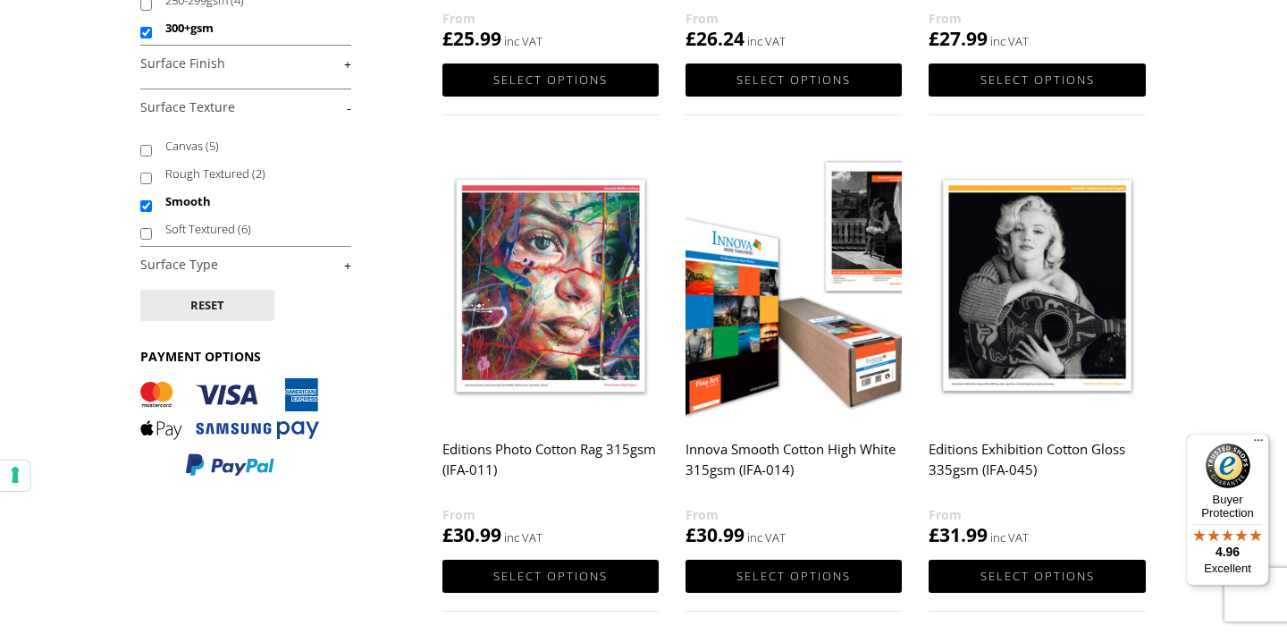
click at [592, 363] on img at bounding box center [550, 285] width 216 height 271
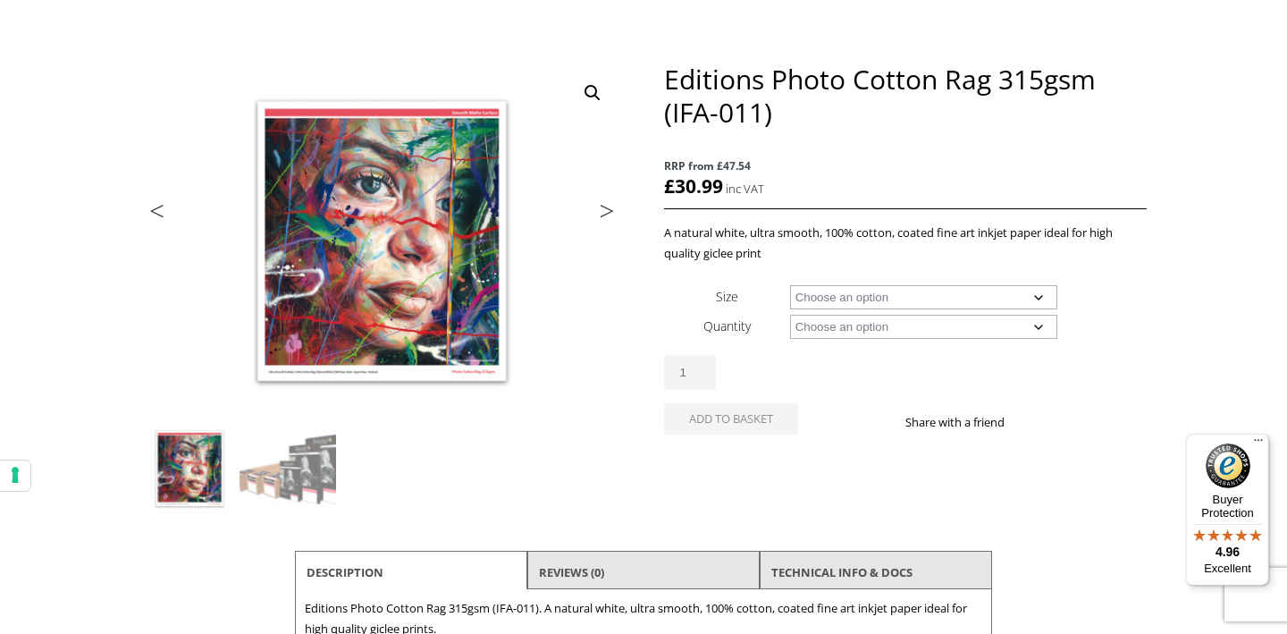
scroll to position [198, 0]
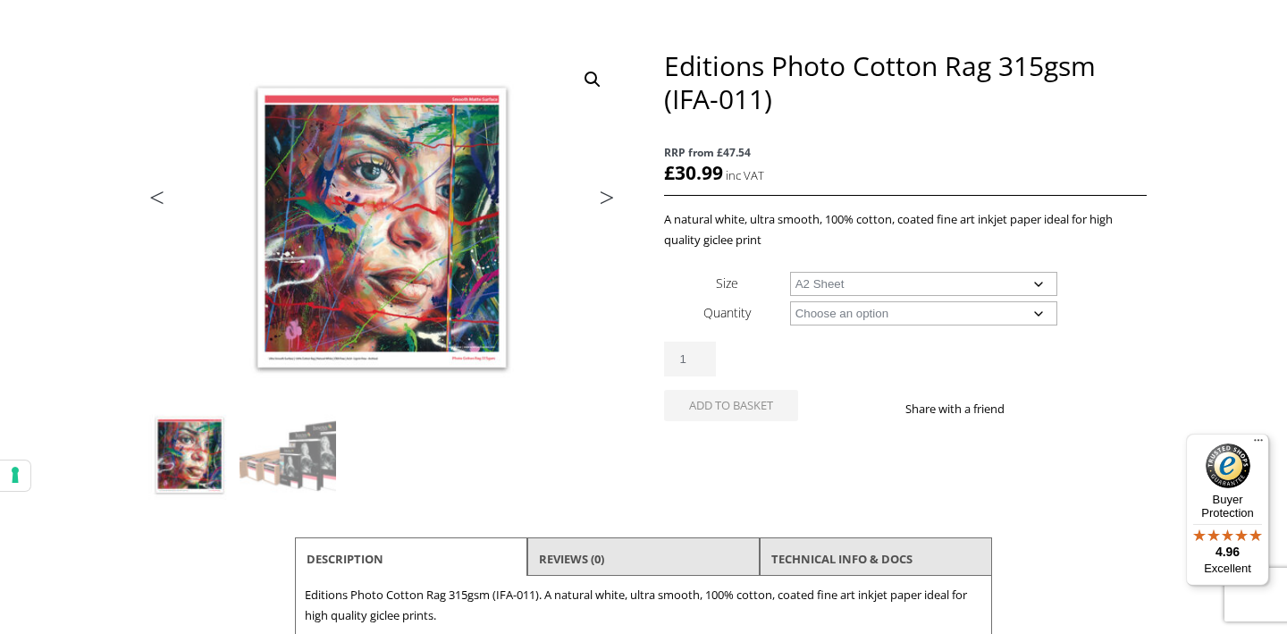
select select "a2-sheet"
select select "25-sheets"
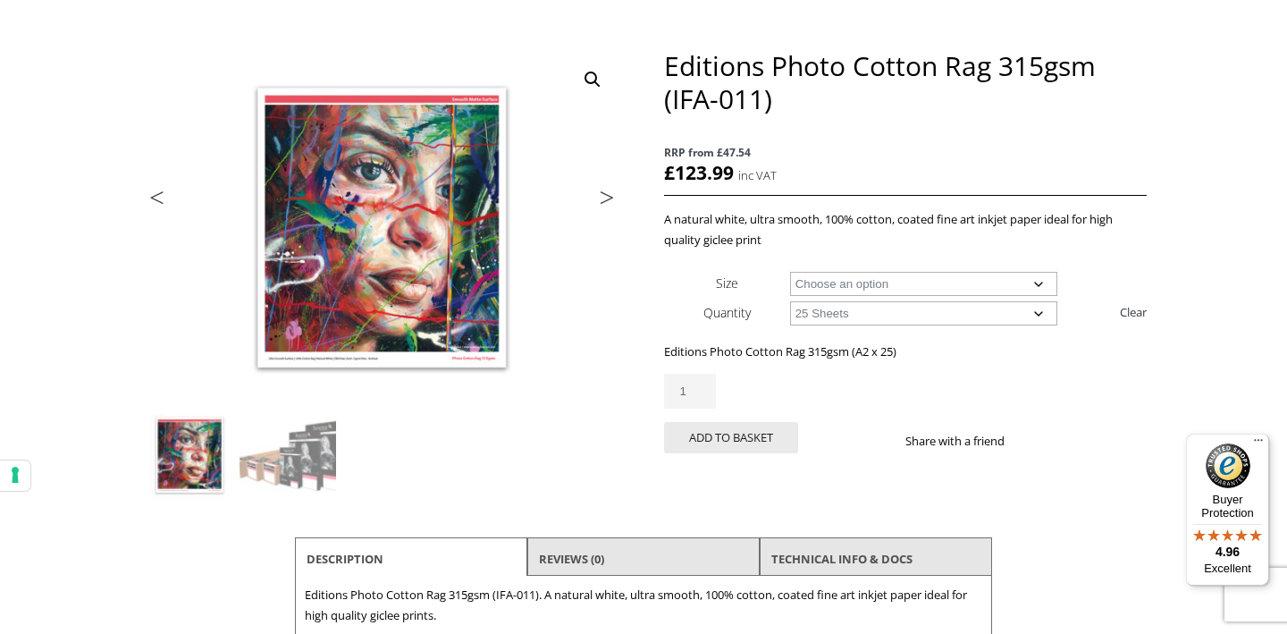
click at [888, 367] on div "Editions Photo Cotton Rag 315gsm (A2 x 25) £ 123.99 inc VAT RRP from £47.54 1 i…" at bounding box center [905, 403] width 483 height 125
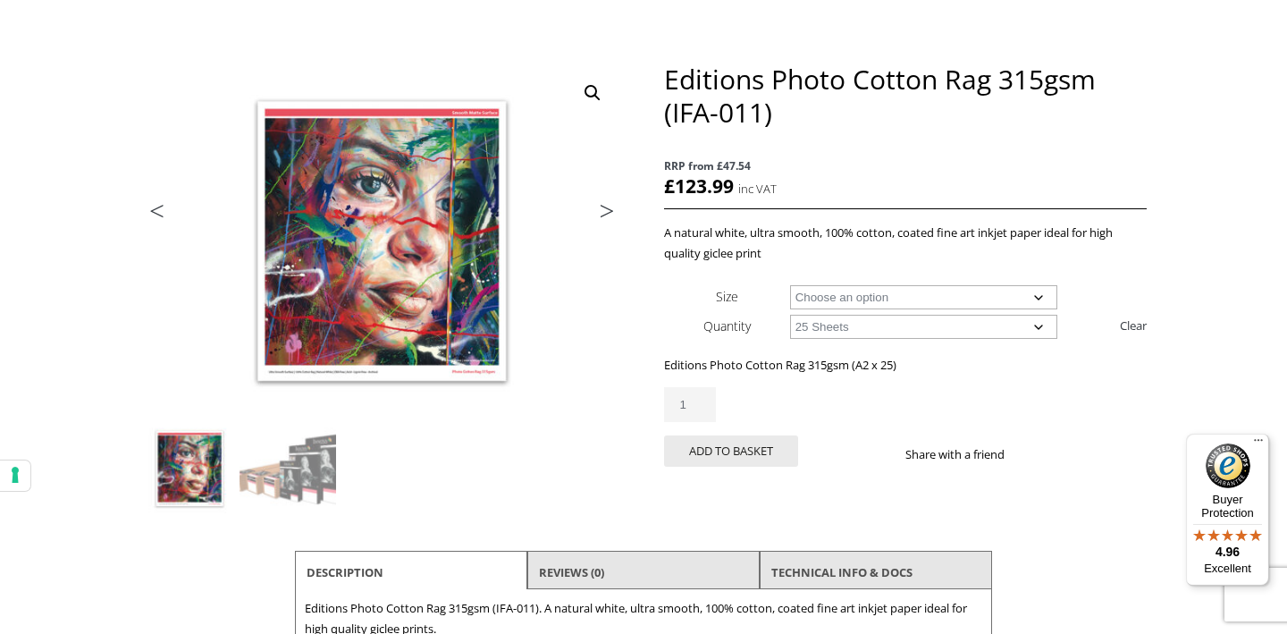
scroll to position [124, 0]
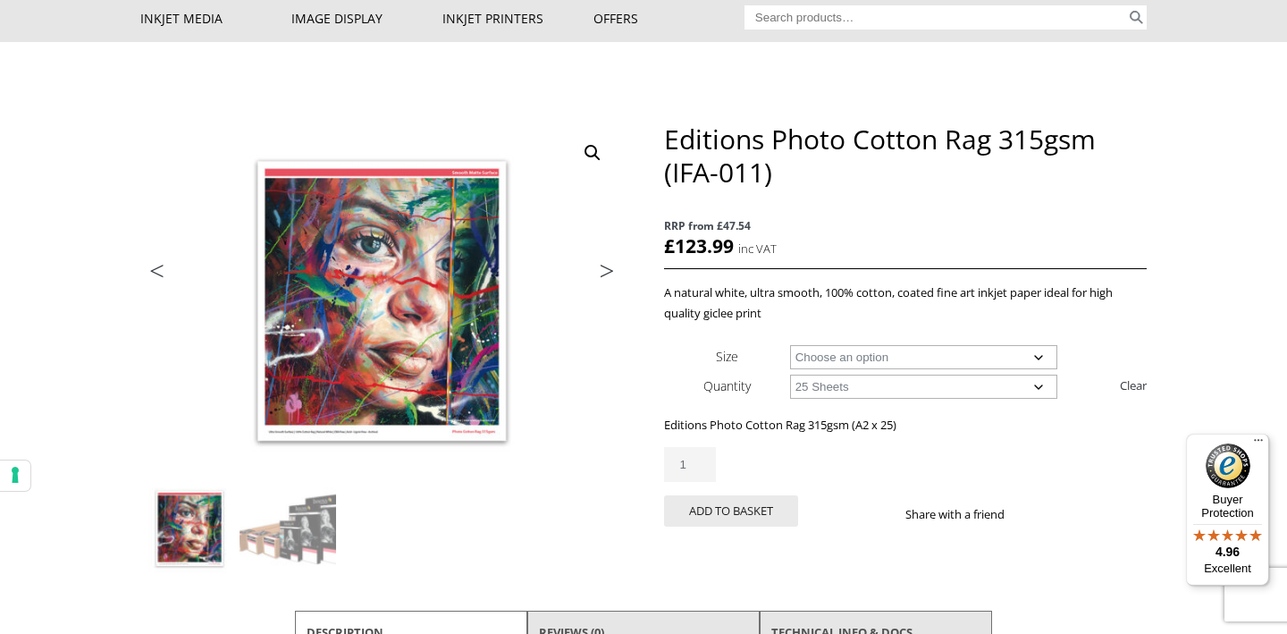
click at [888, 420] on p "Editions Photo Cotton Rag 315gsm (A2 x 25)" at bounding box center [905, 425] width 483 height 21
click at [746, 512] on button "Add to basket" at bounding box center [731, 510] width 134 height 31
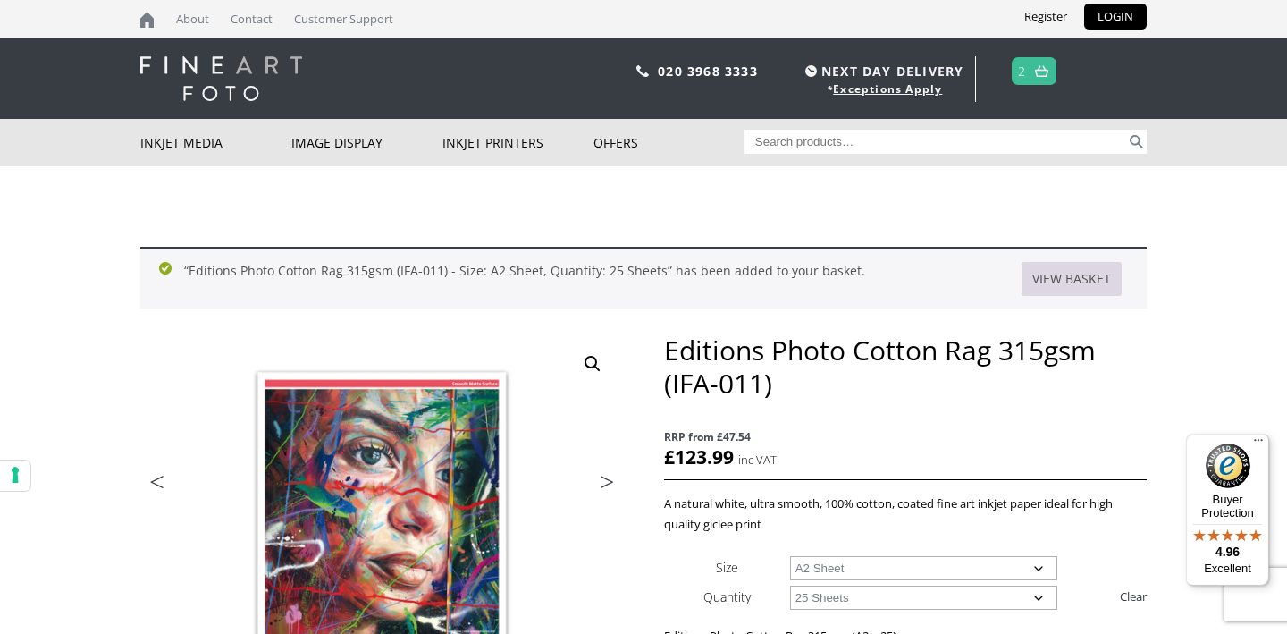
click at [1056, 279] on link "View basket" at bounding box center [1072, 279] width 100 height 34
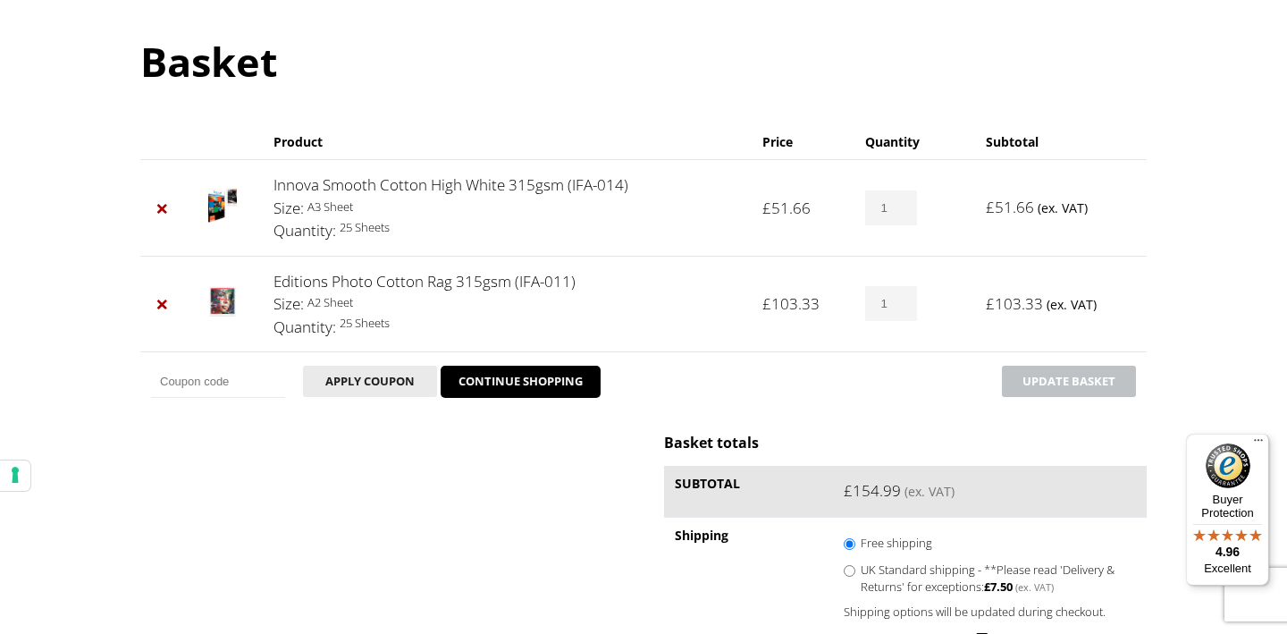
scroll to position [175, 0]
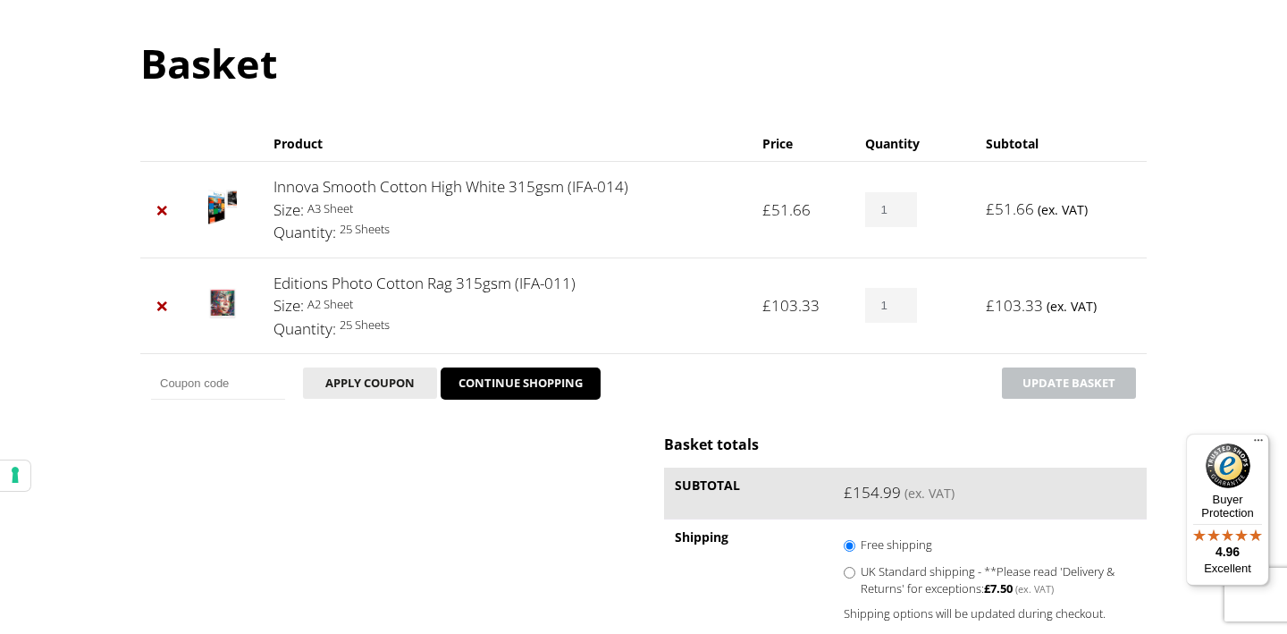
click at [1129, 168] on td "£ 51.66 (ex. VAT)" at bounding box center [1061, 209] width 172 height 97
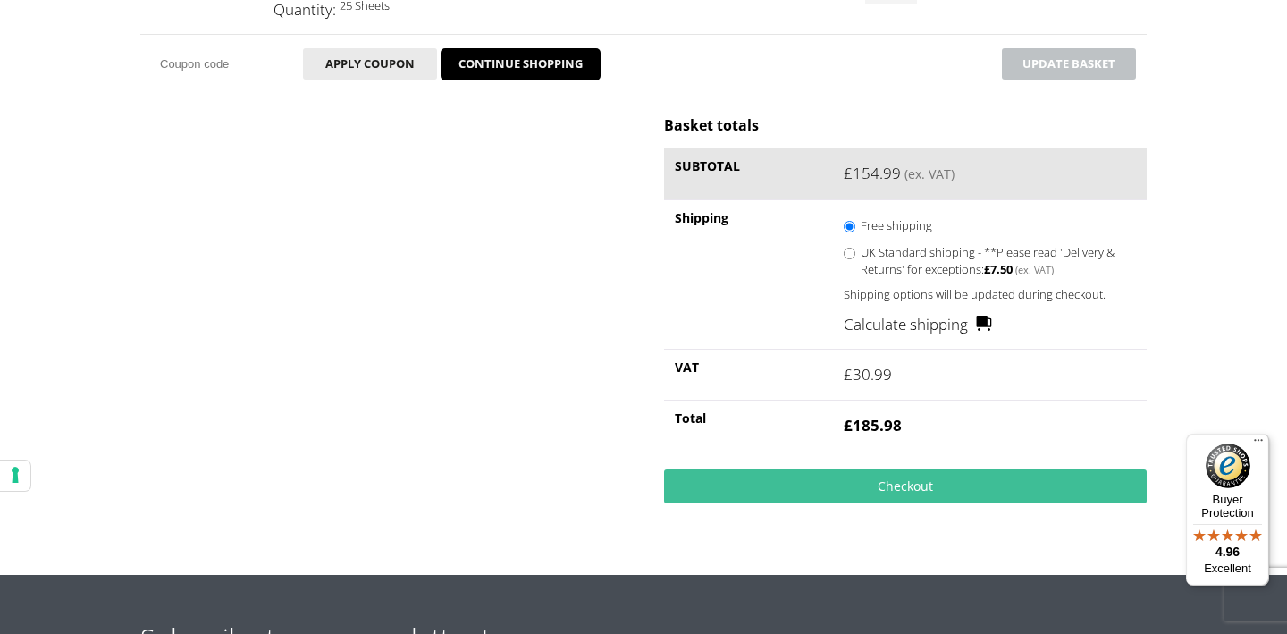
scroll to position [553, 0]
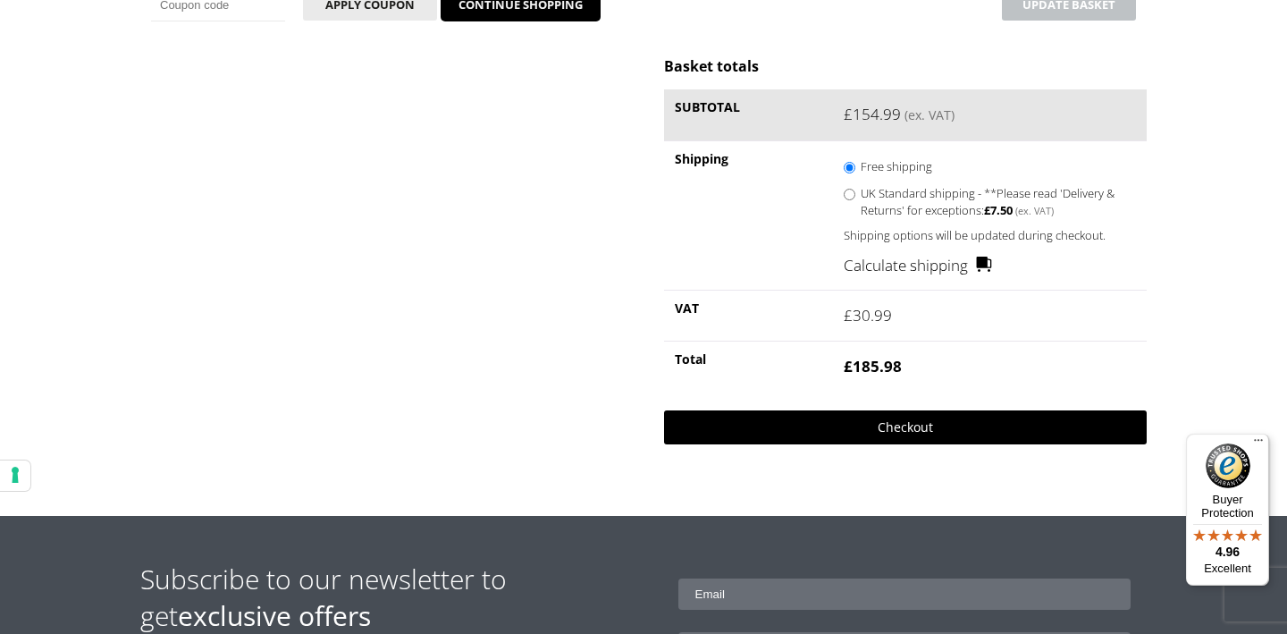
click at [877, 426] on link "Checkout" at bounding box center [905, 427] width 483 height 34
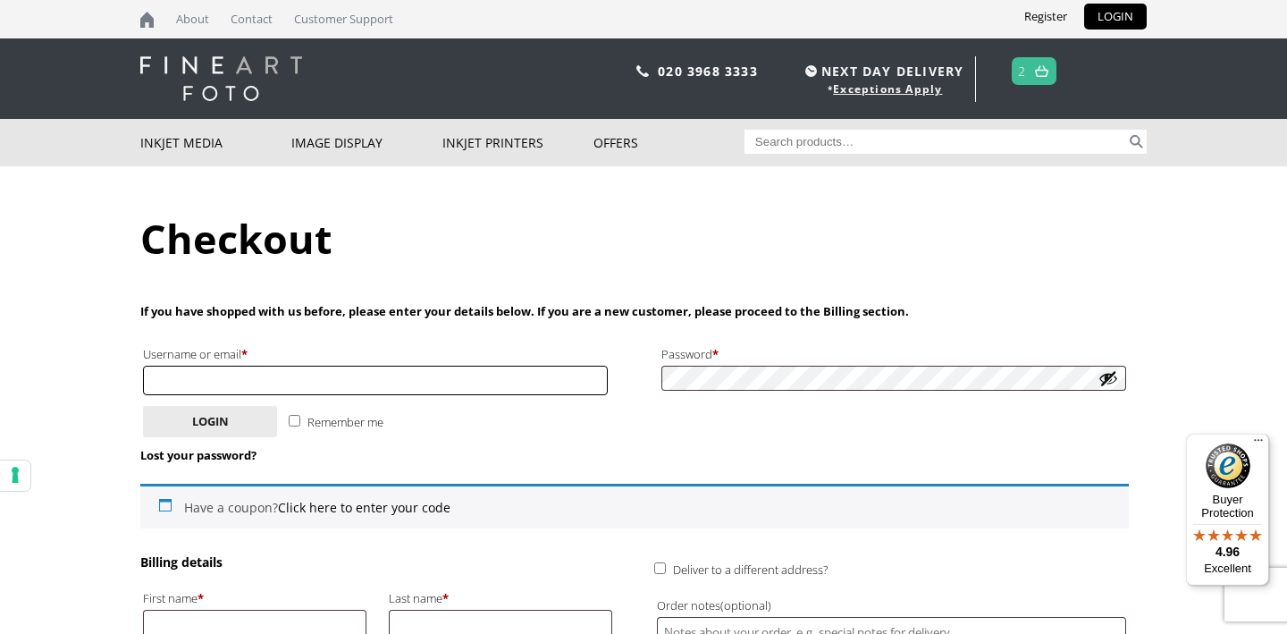
type input "[EMAIL_ADDRESS][DOMAIN_NAME]"
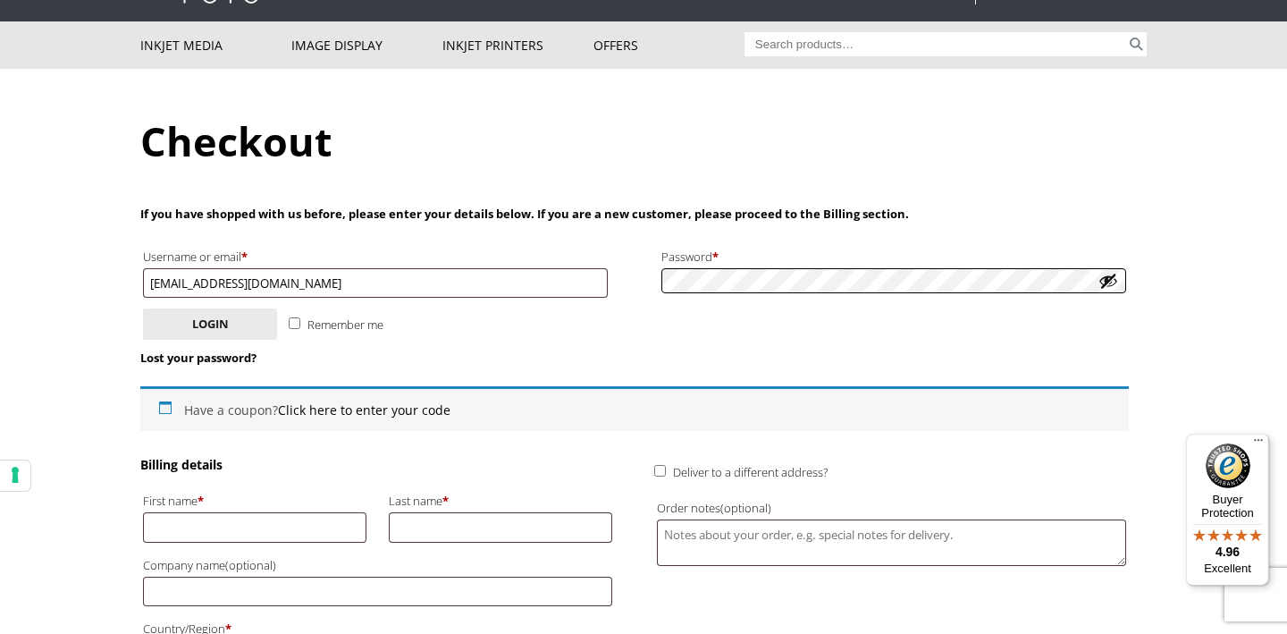
scroll to position [114, 0]
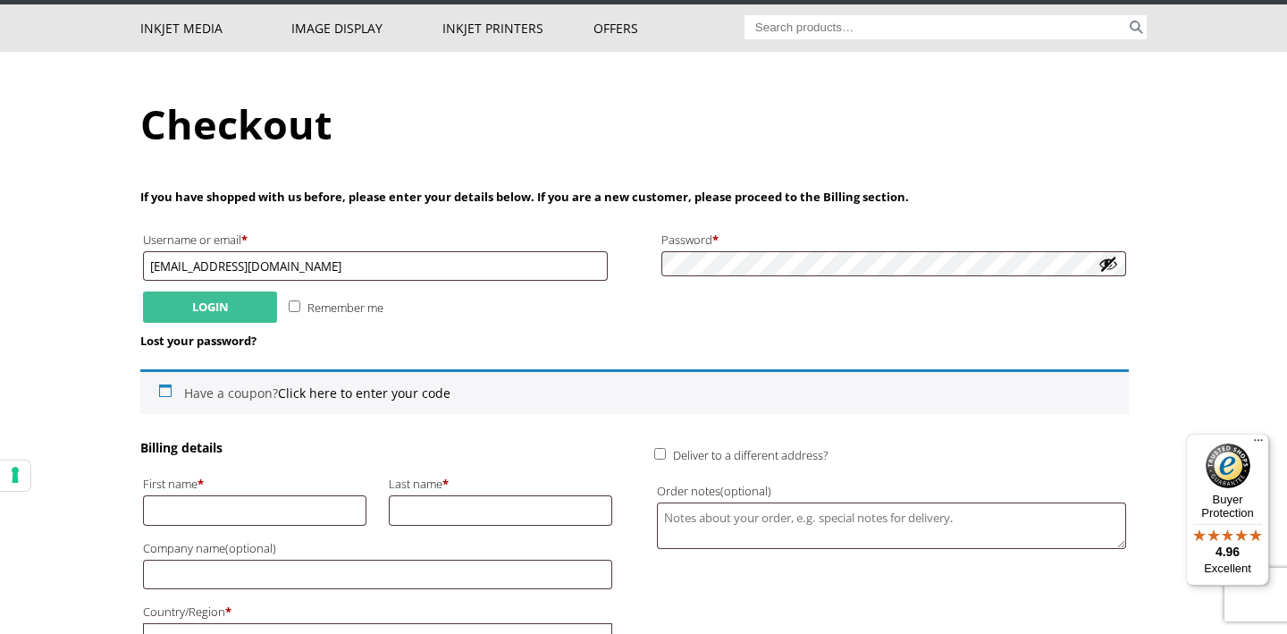
click at [158, 299] on button "Login" at bounding box center [210, 306] width 134 height 31
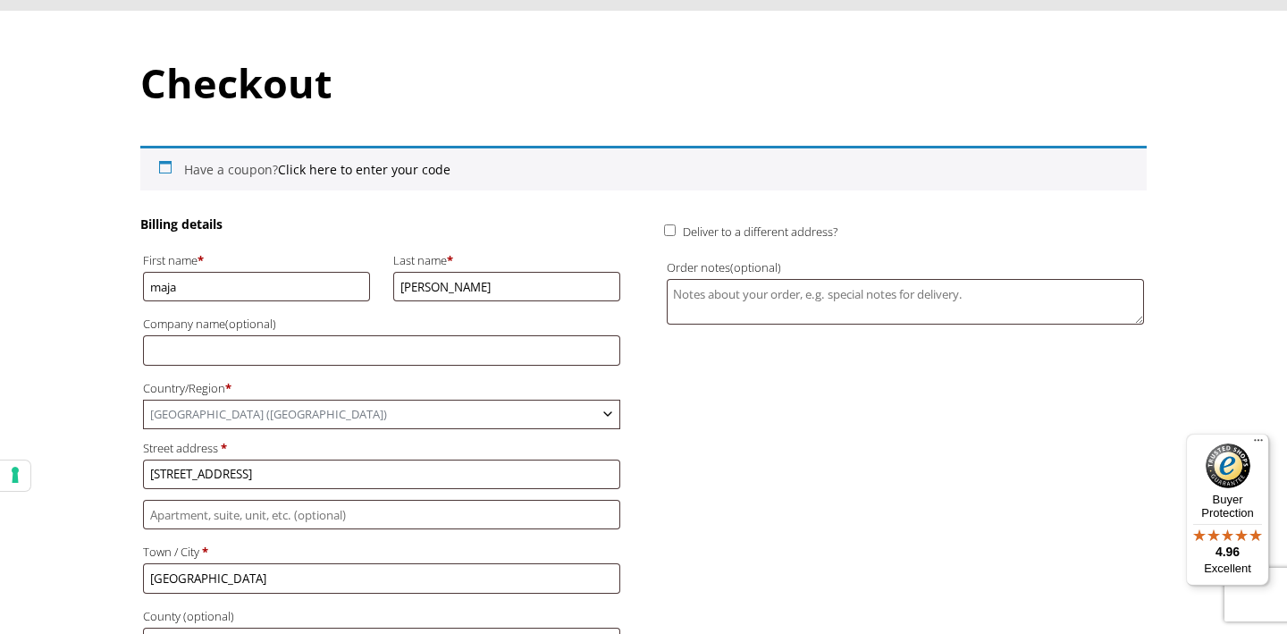
scroll to position [156, 0]
click at [715, 223] on span "Deliver to a different address?" at bounding box center [760, 231] width 155 height 16
click at [676, 223] on input "Deliver to a different address?" at bounding box center [670, 229] width 12 height 12
checkbox input "true"
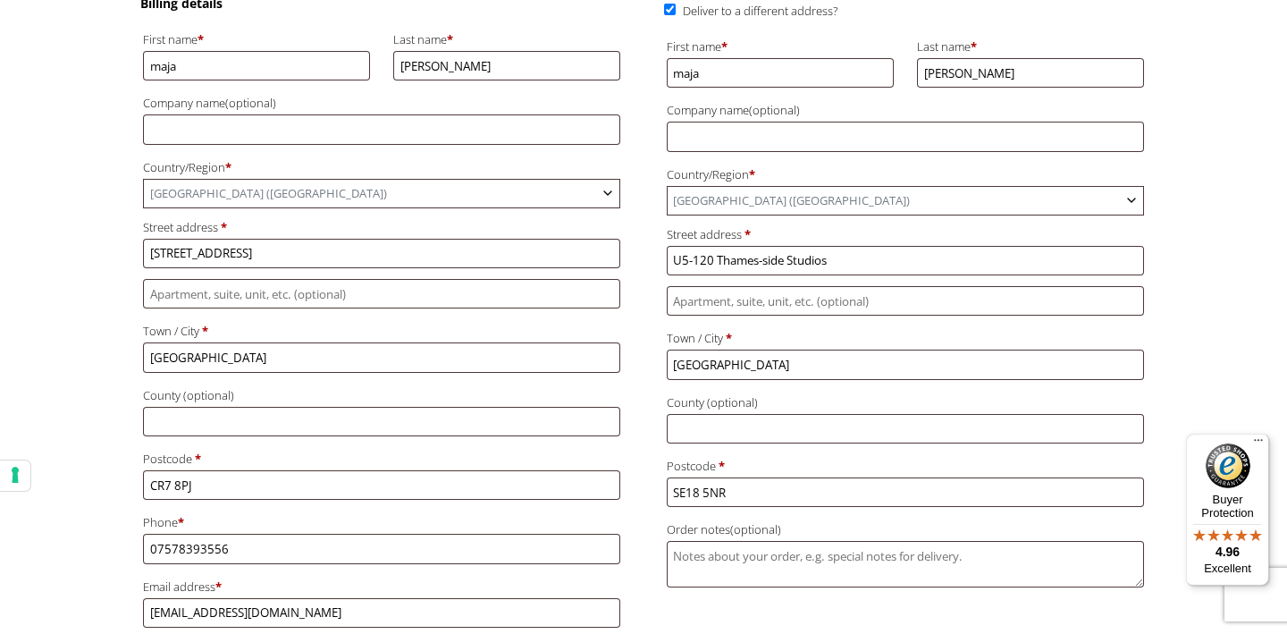
scroll to position [359, 0]
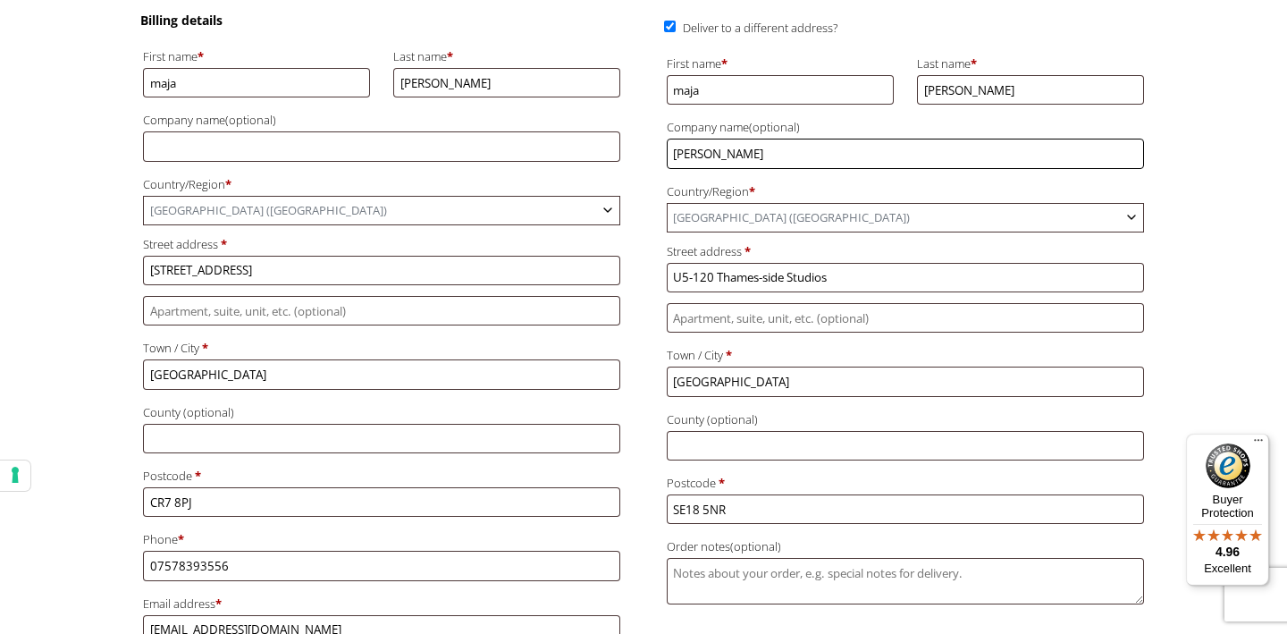
type input "[PERSON_NAME]"
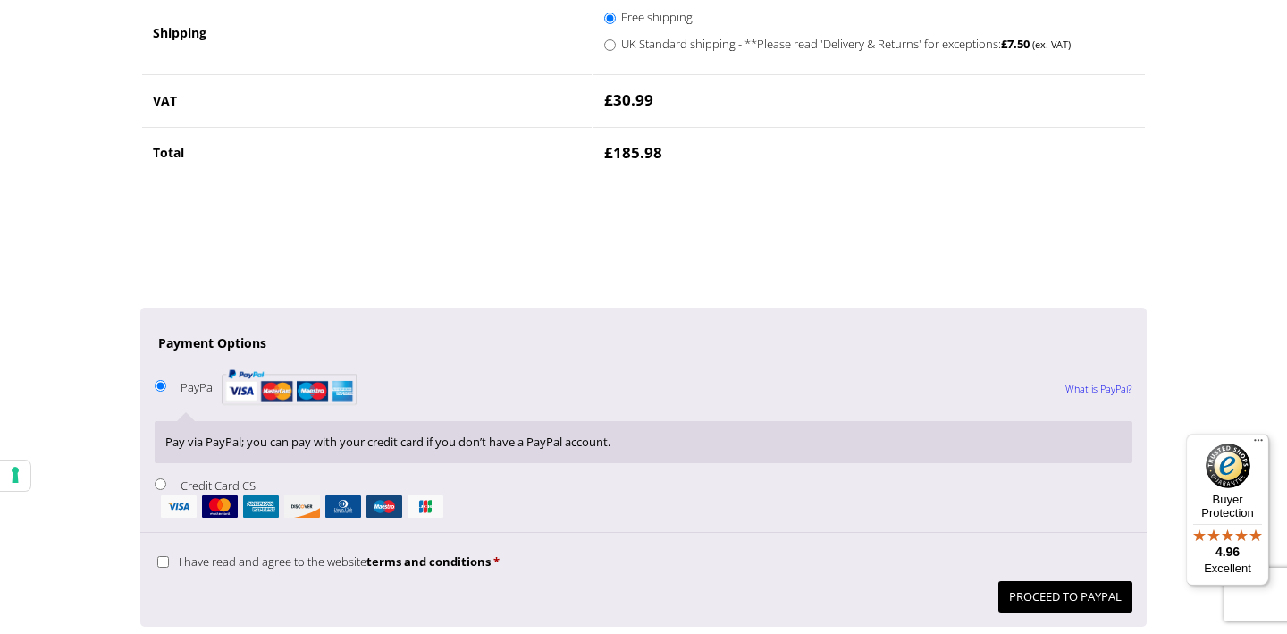
scroll to position [1454, 0]
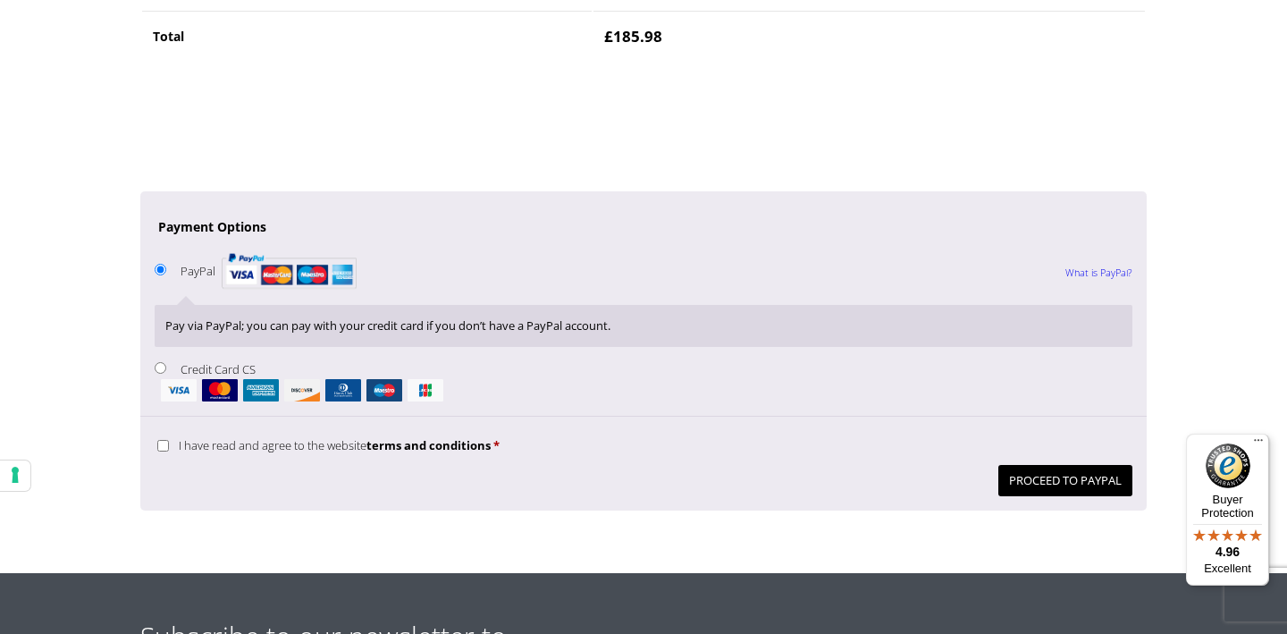
click at [159, 440] on input "I have read and agree to the website terms and conditions *" at bounding box center [163, 446] width 12 height 12
checkbox input "true"
click at [166, 358] on li "Credit Card CS Pay securely using your credit card." at bounding box center [644, 380] width 978 height 44
click at [1087, 465] on button "Proceed to PayPal" at bounding box center [1065, 480] width 134 height 31
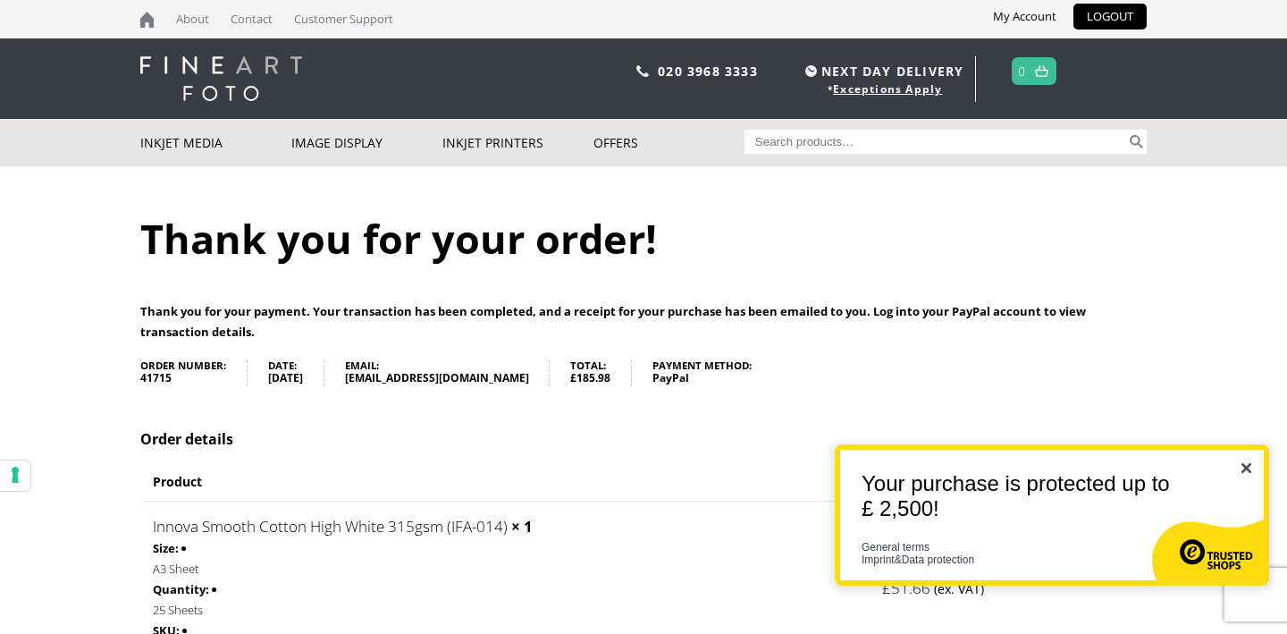
click at [1250, 468] on img "Close" at bounding box center [1246, 468] width 10 height 10
